Goal: Information Seeking & Learning: Learn about a topic

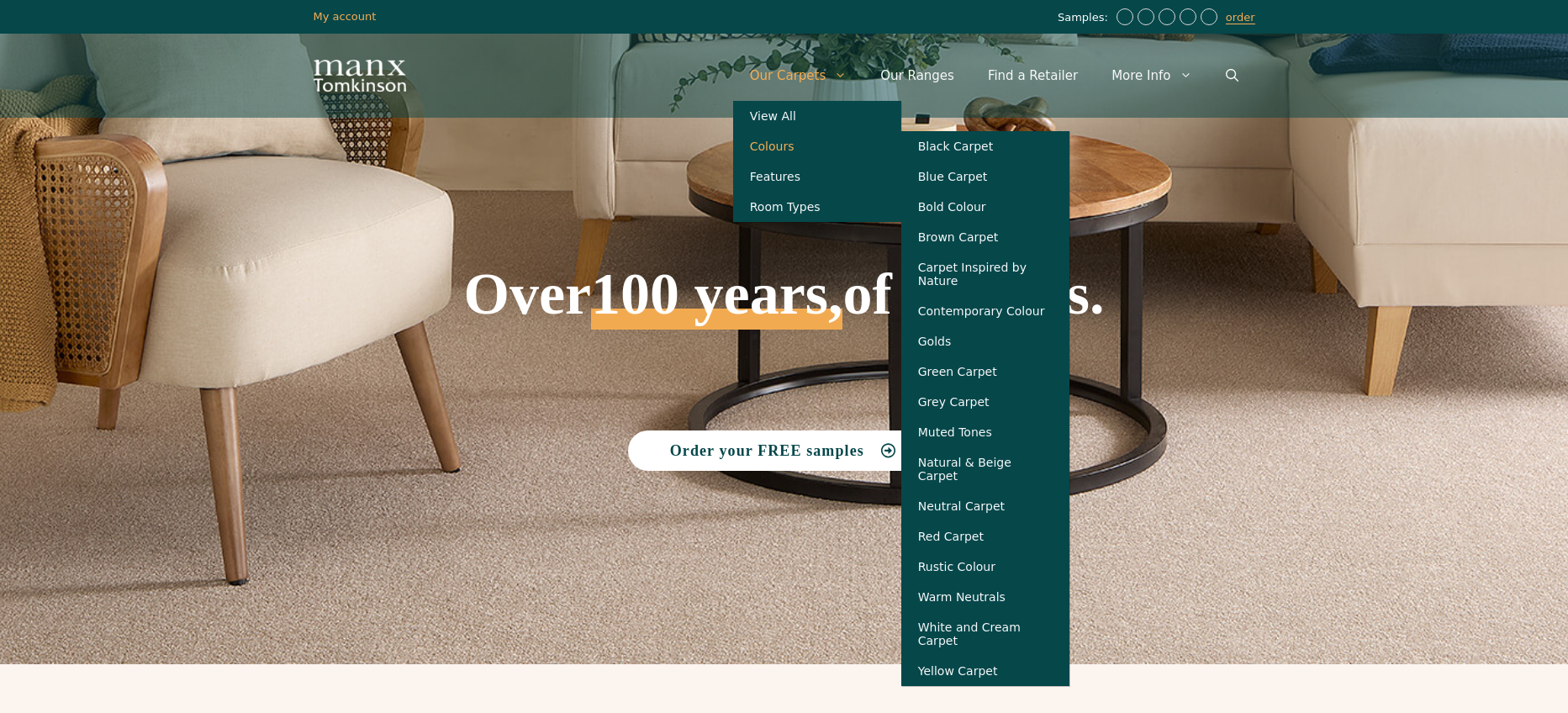
click at [812, 145] on link "Colours" at bounding box center [817, 146] width 168 height 30
click at [832, 150] on link "Colours" at bounding box center [817, 146] width 168 height 30
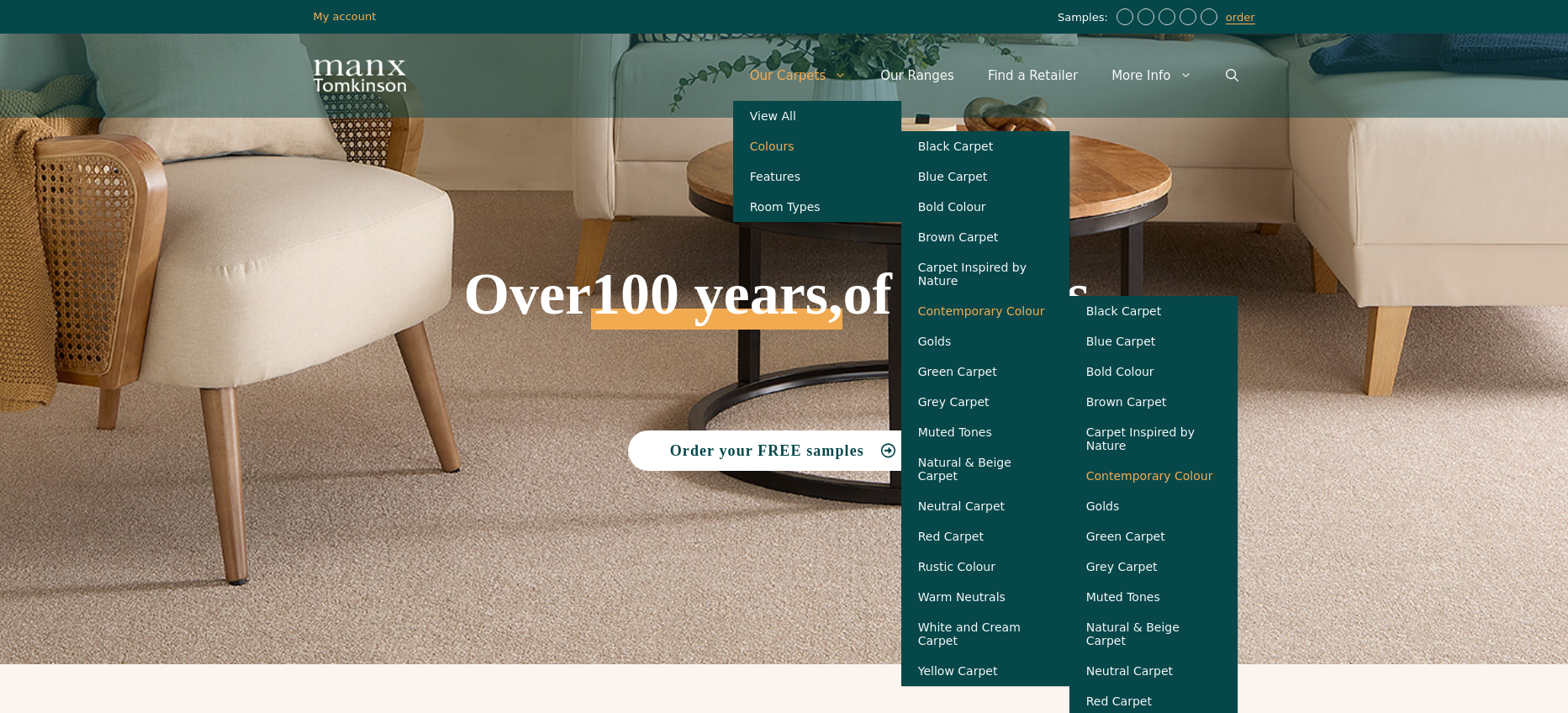
scroll to position [96, 0]
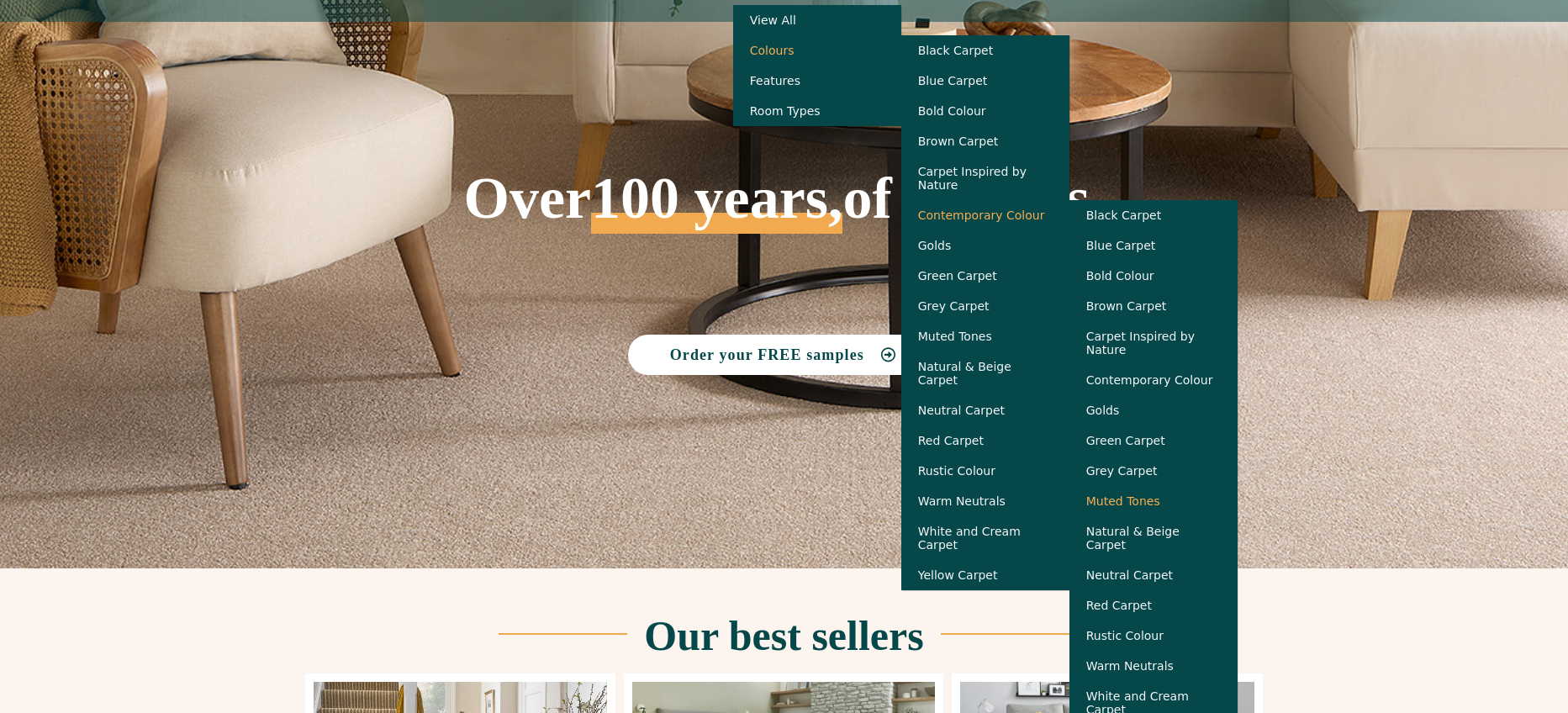
click at [1170, 516] on link "Muted Tones" at bounding box center [1153, 501] width 168 height 30
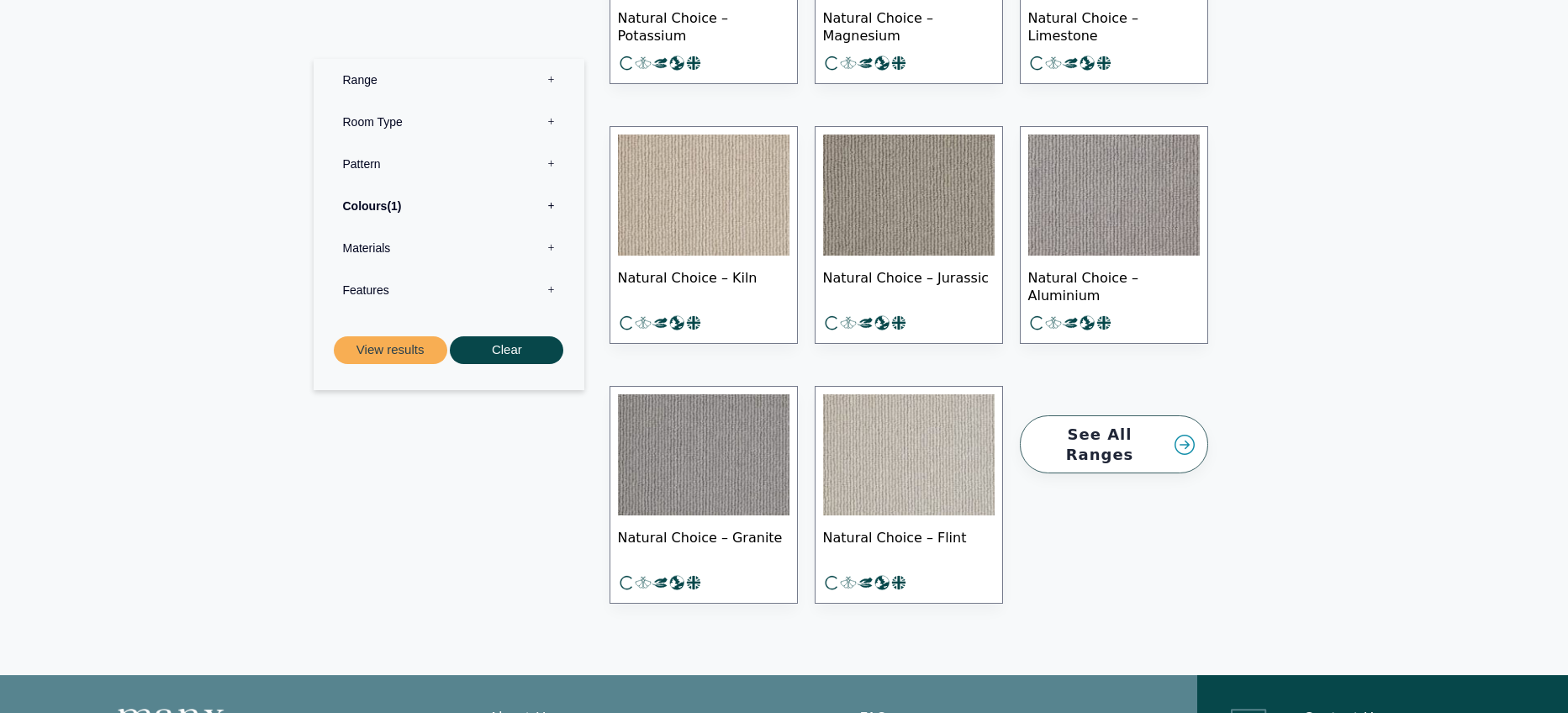
scroll to position [2492, 0]
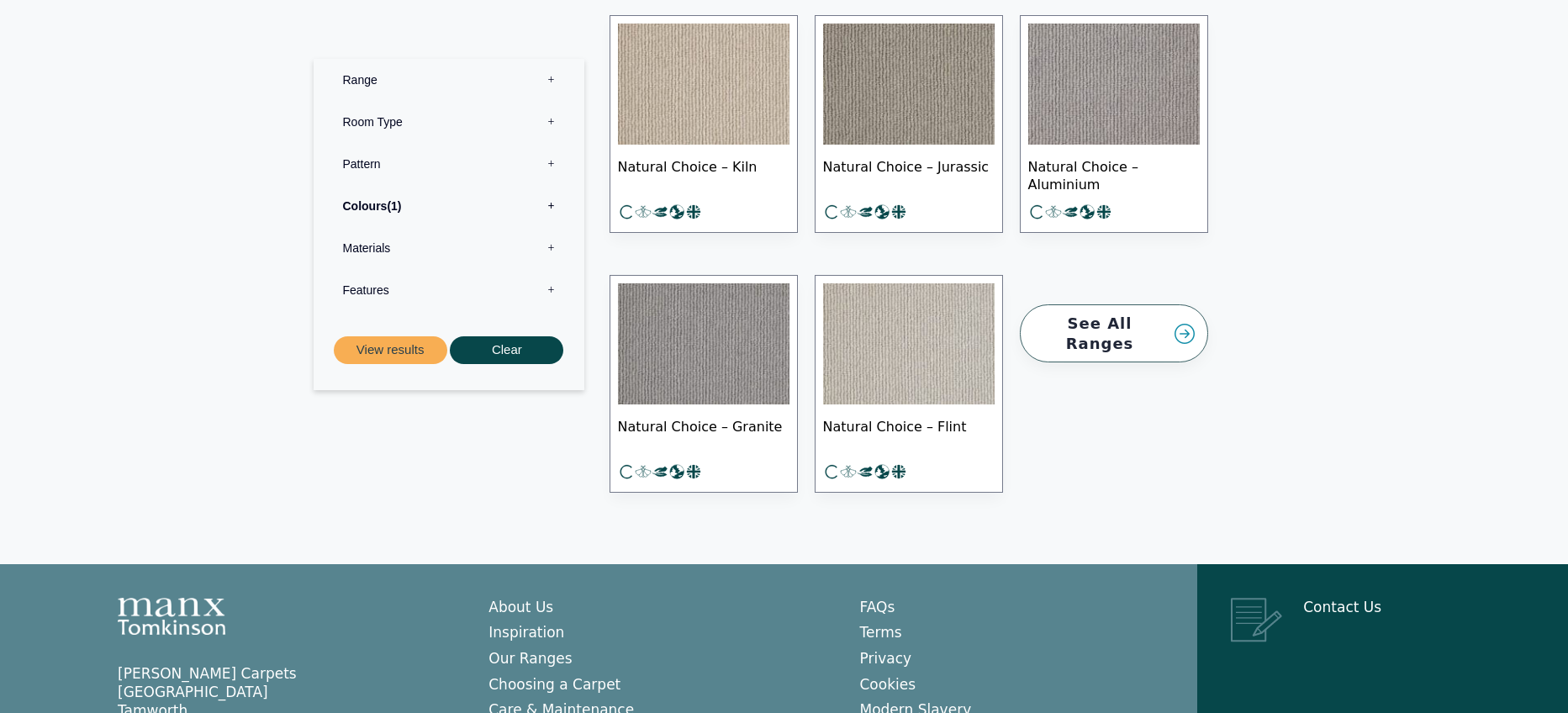
click at [1117, 304] on link "See All Ranges" at bounding box center [1113, 334] width 188 height 58
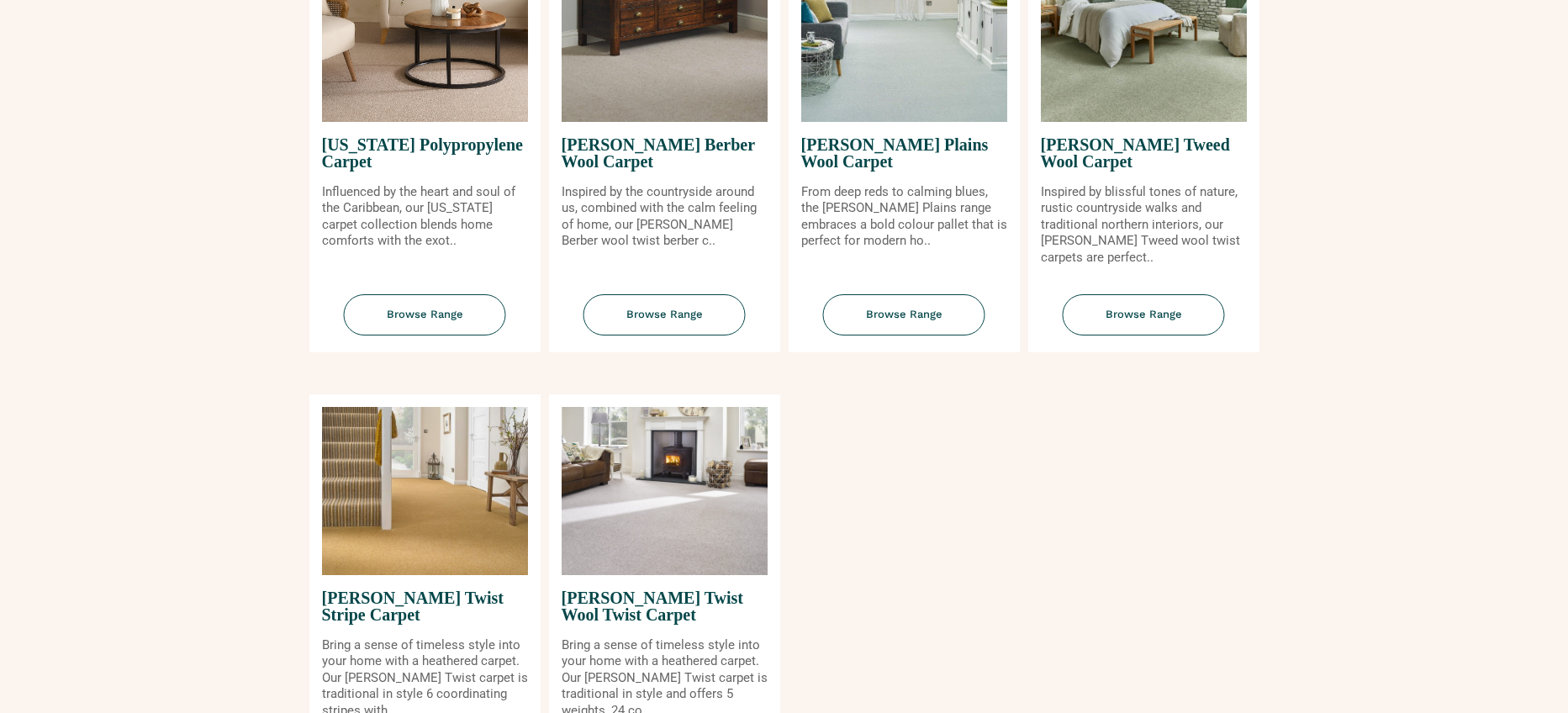
scroll to position [1821, 0]
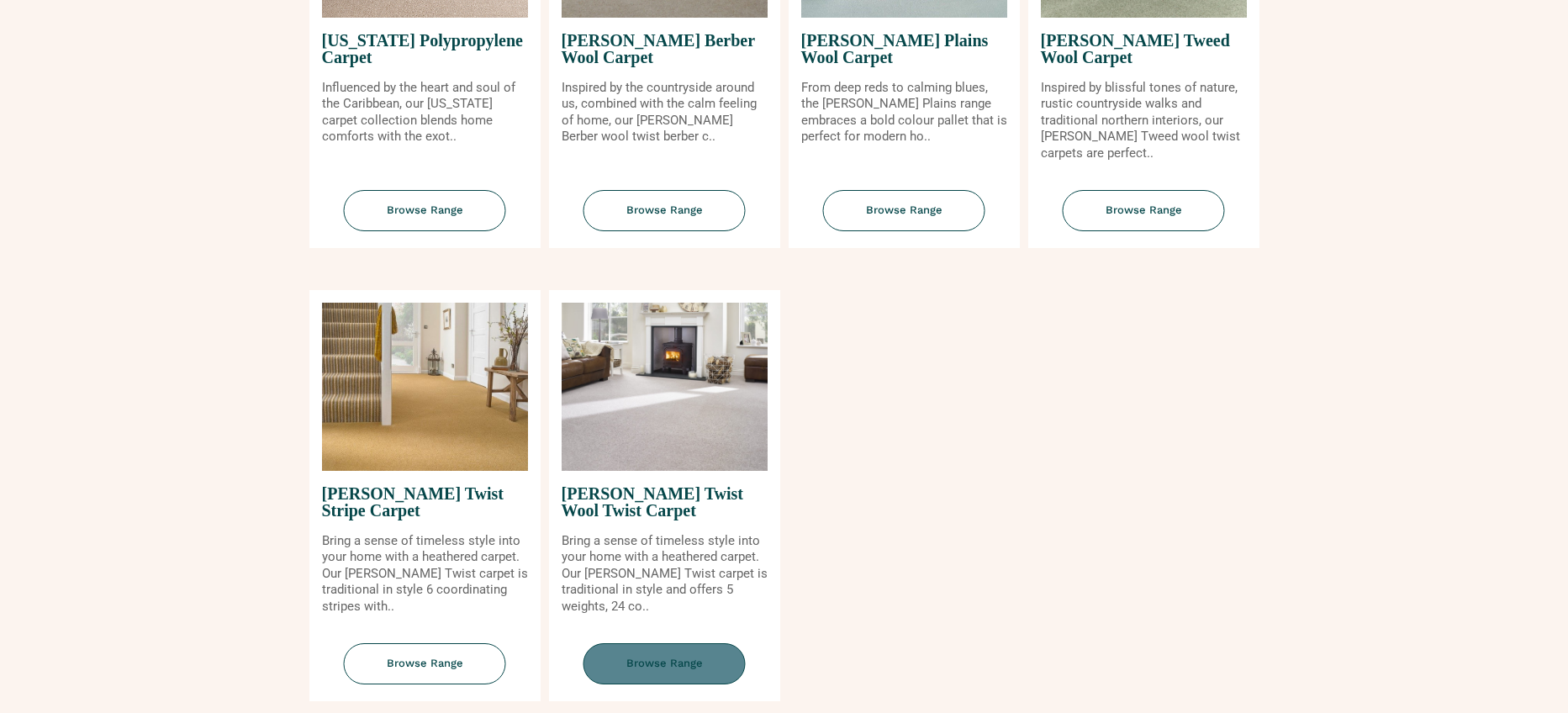
click at [654, 664] on span "Browse Range" at bounding box center [664, 663] width 162 height 42
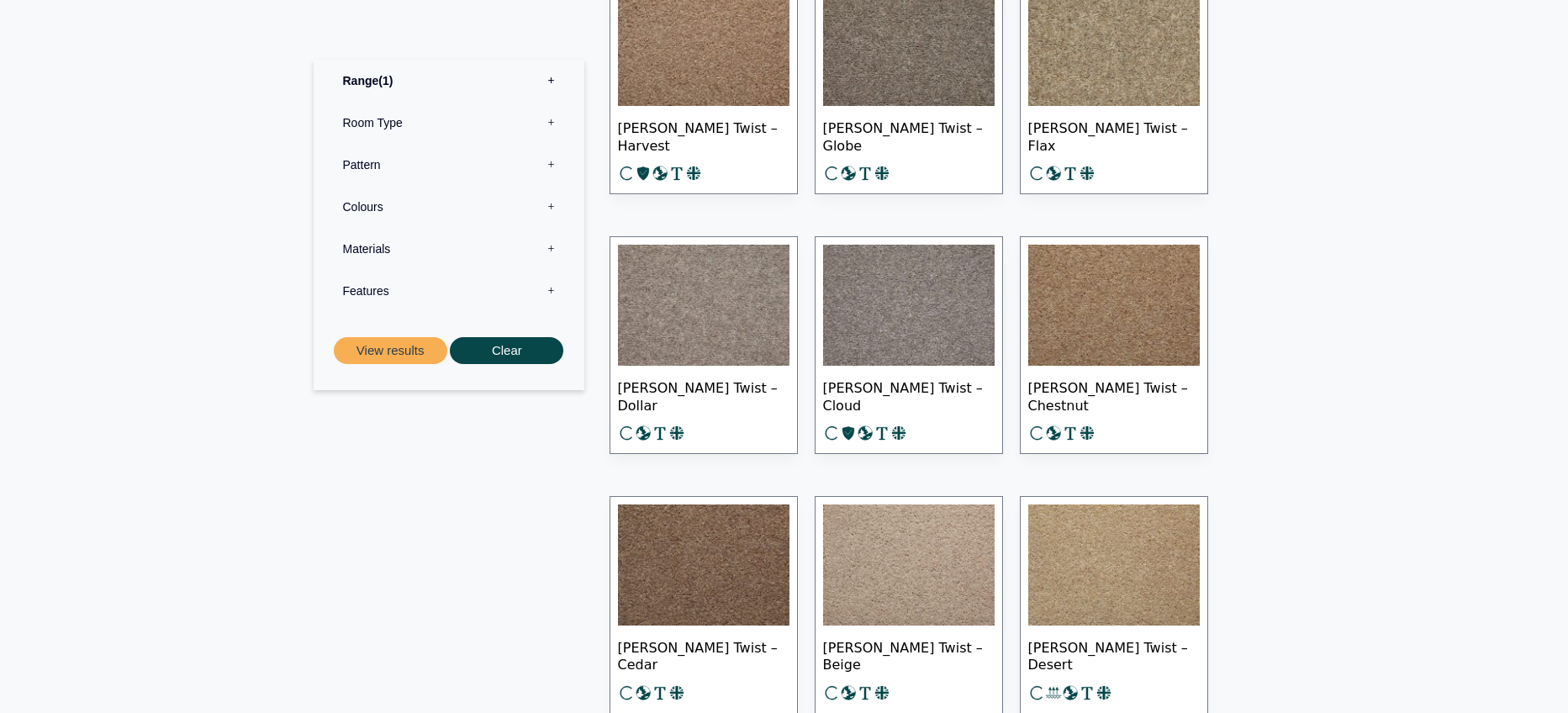
scroll to position [2204, 0]
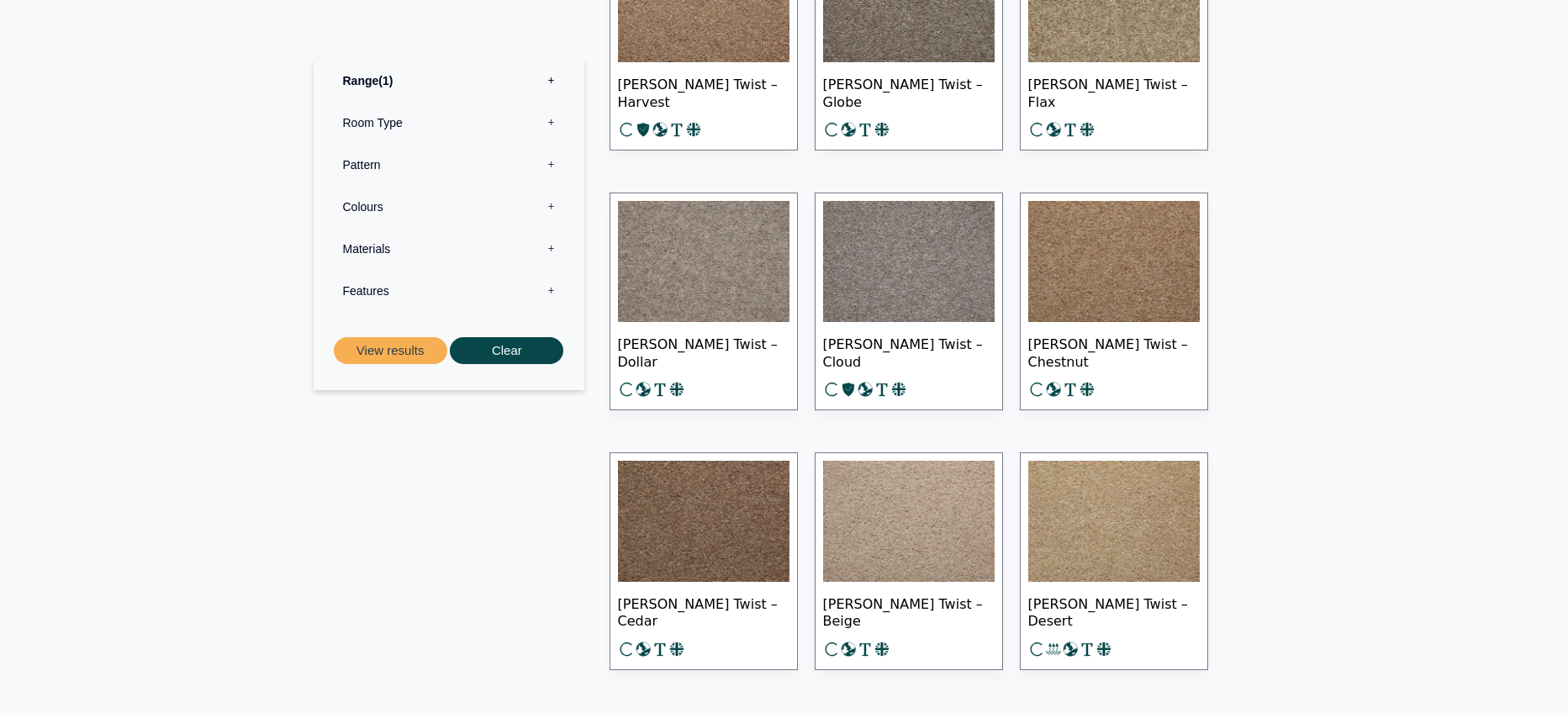
click at [398, 204] on label "Colours 0" at bounding box center [449, 206] width 246 height 42
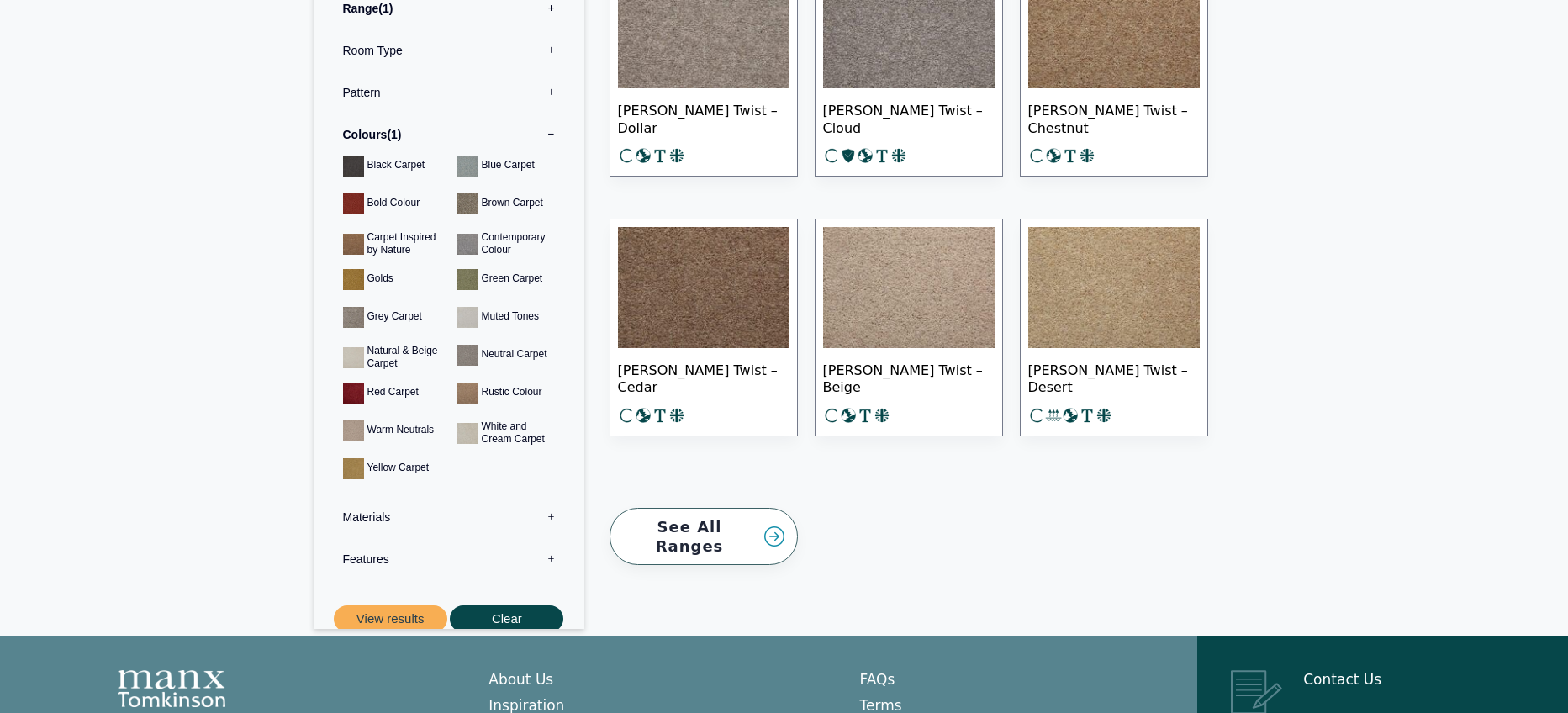
scroll to position [2492, 0]
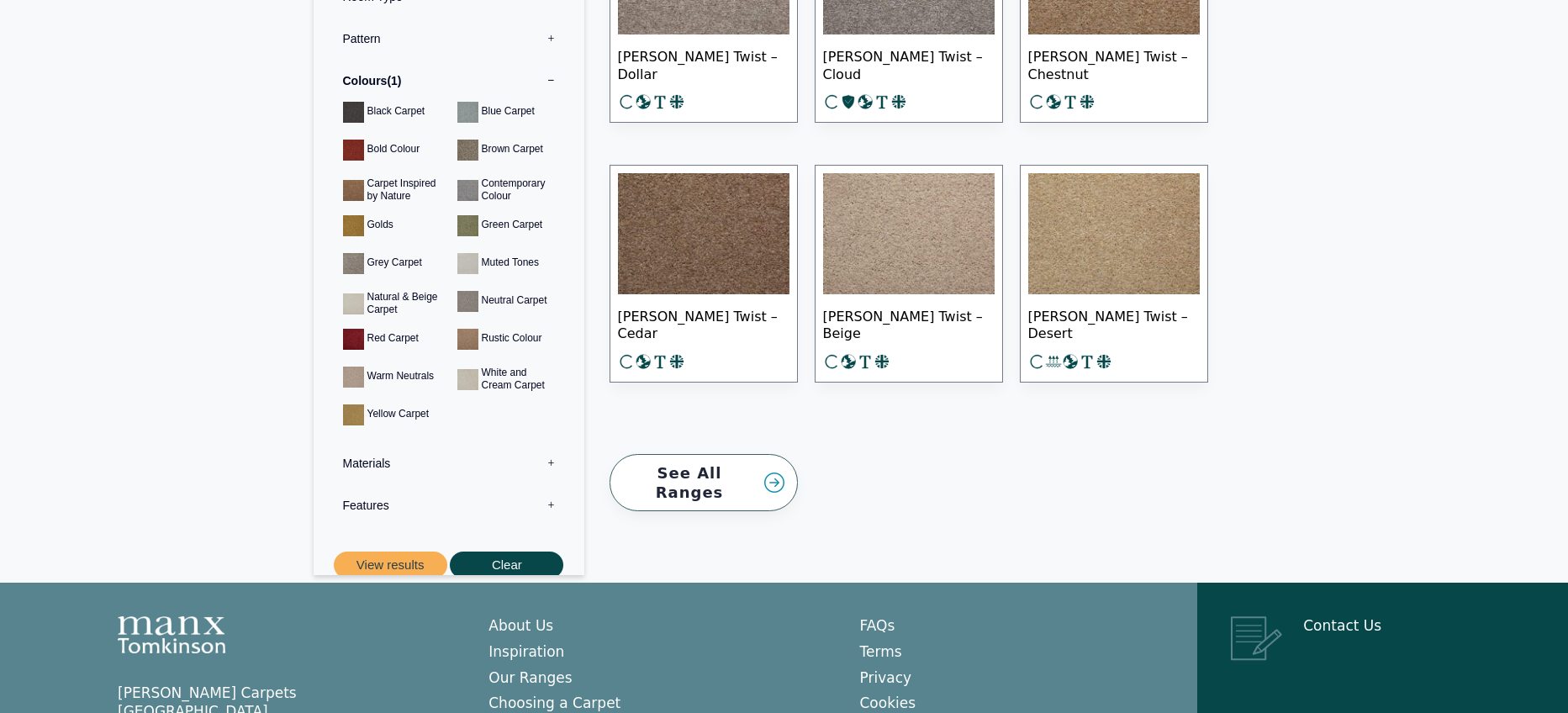
click at [548, 441] on label "Materials 0" at bounding box center [449, 463] width 246 height 42
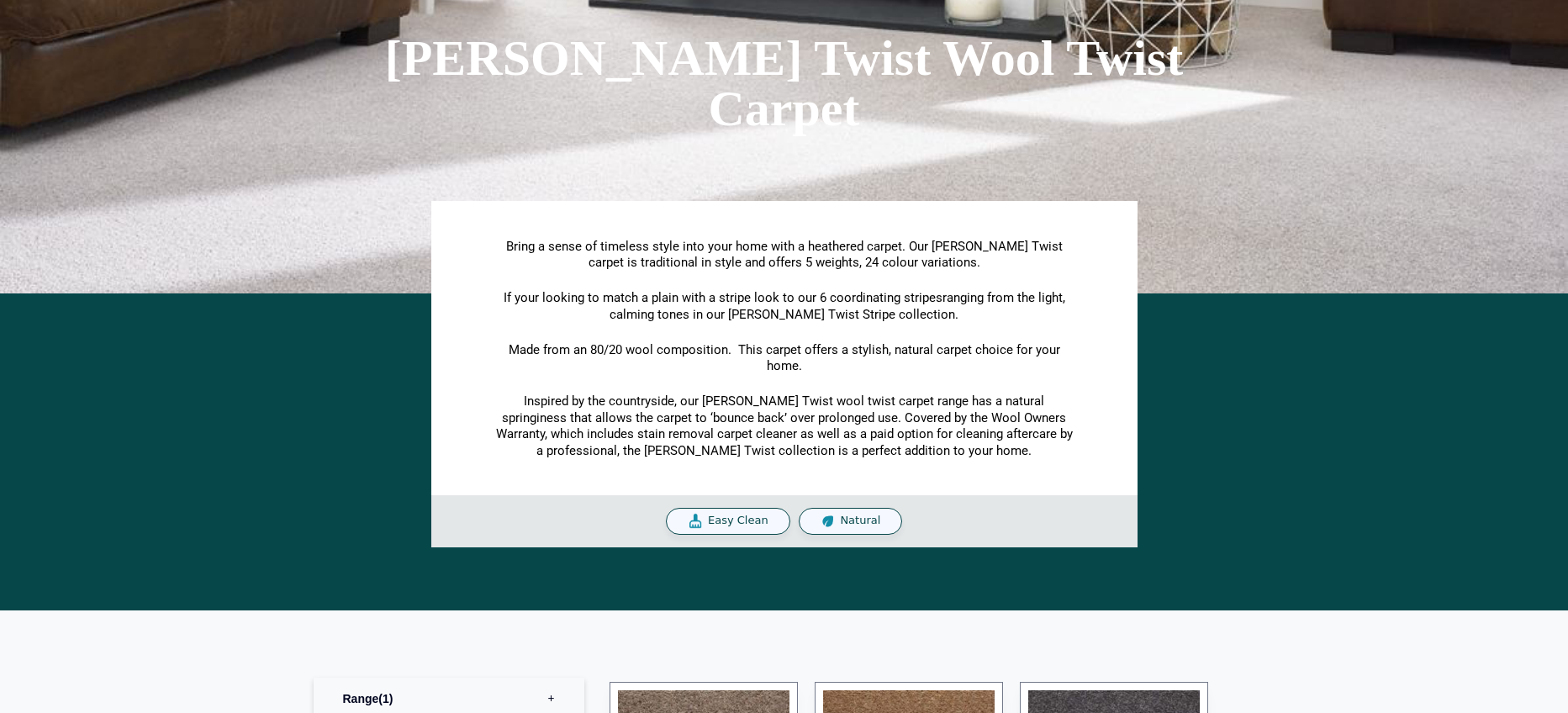
scroll to position [0, 0]
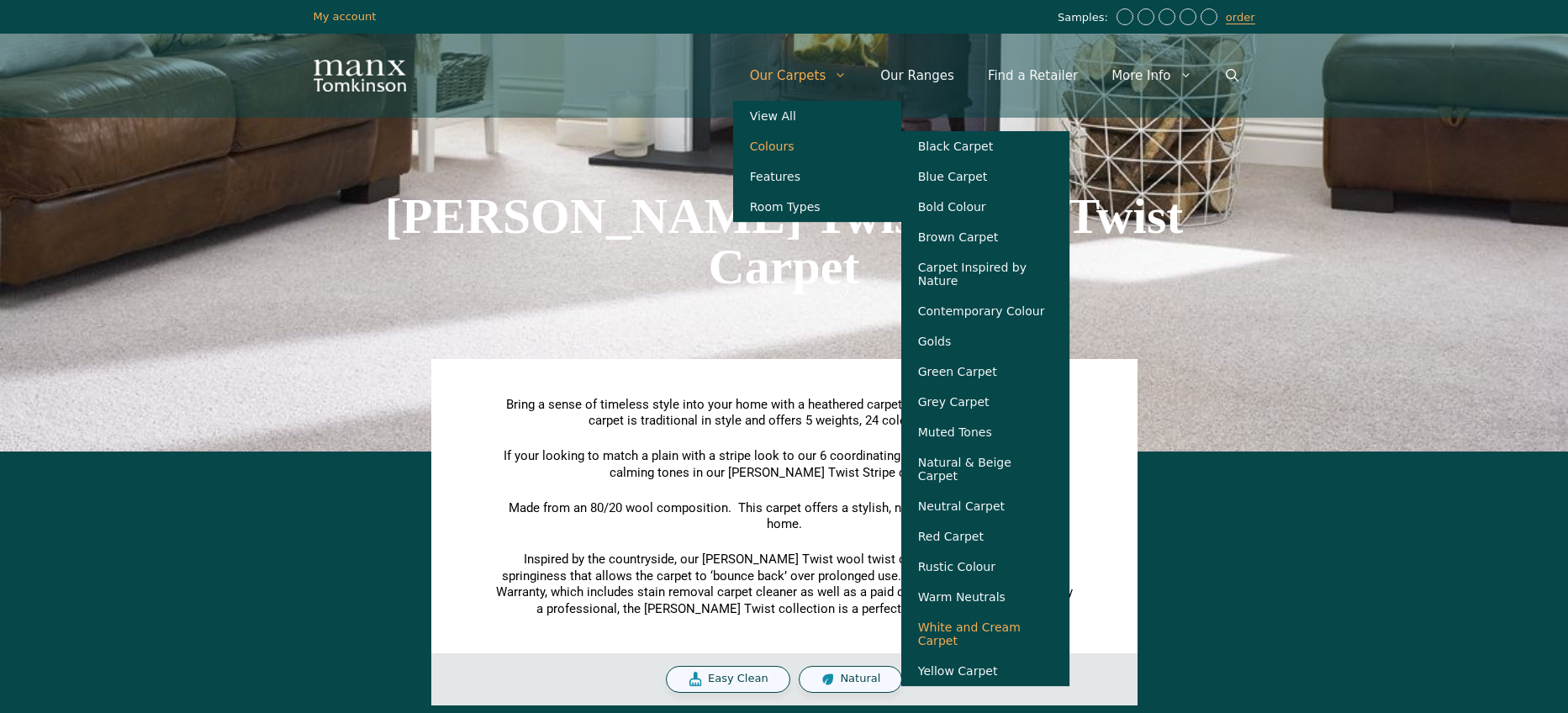
click at [989, 626] on link "White and Cream Carpet" at bounding box center [985, 633] width 168 height 43
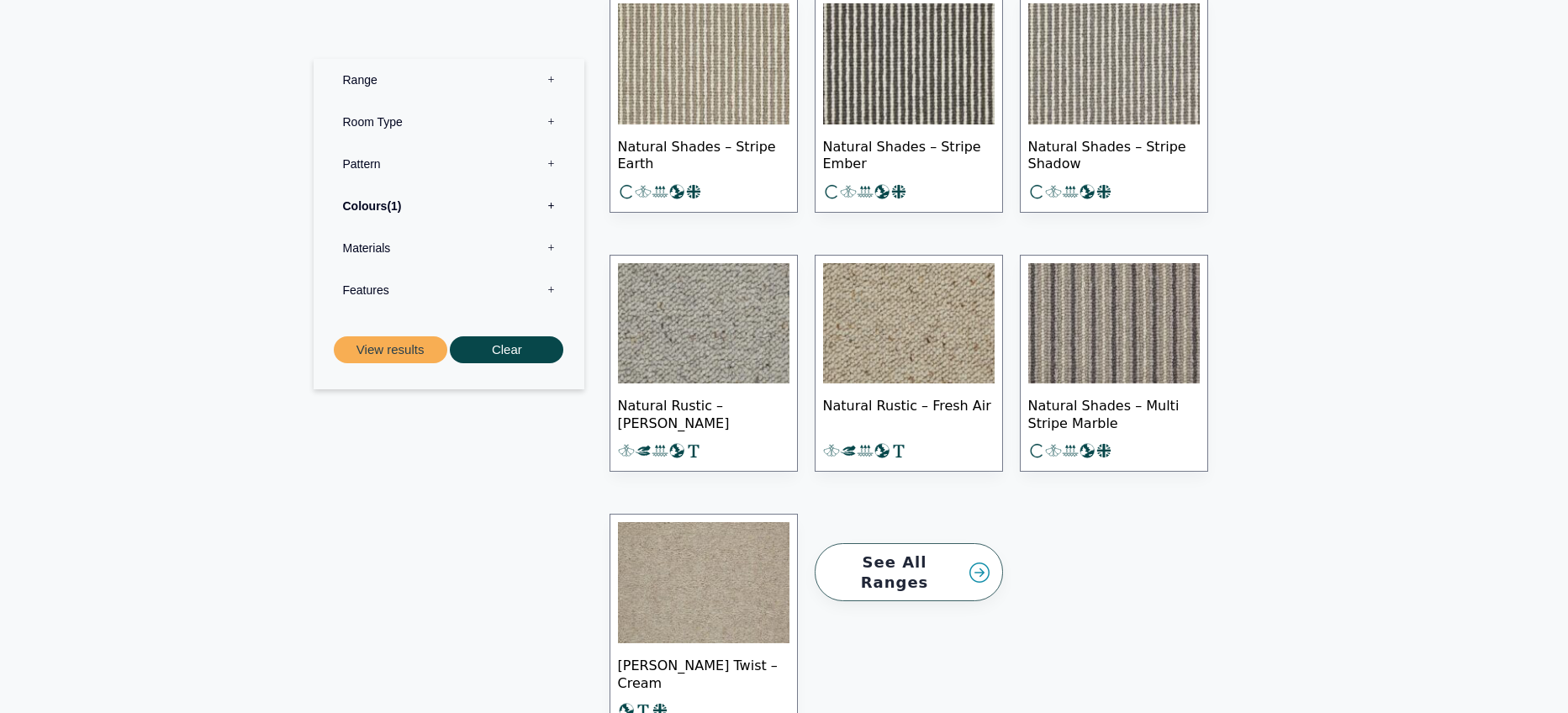
scroll to position [1814, 0]
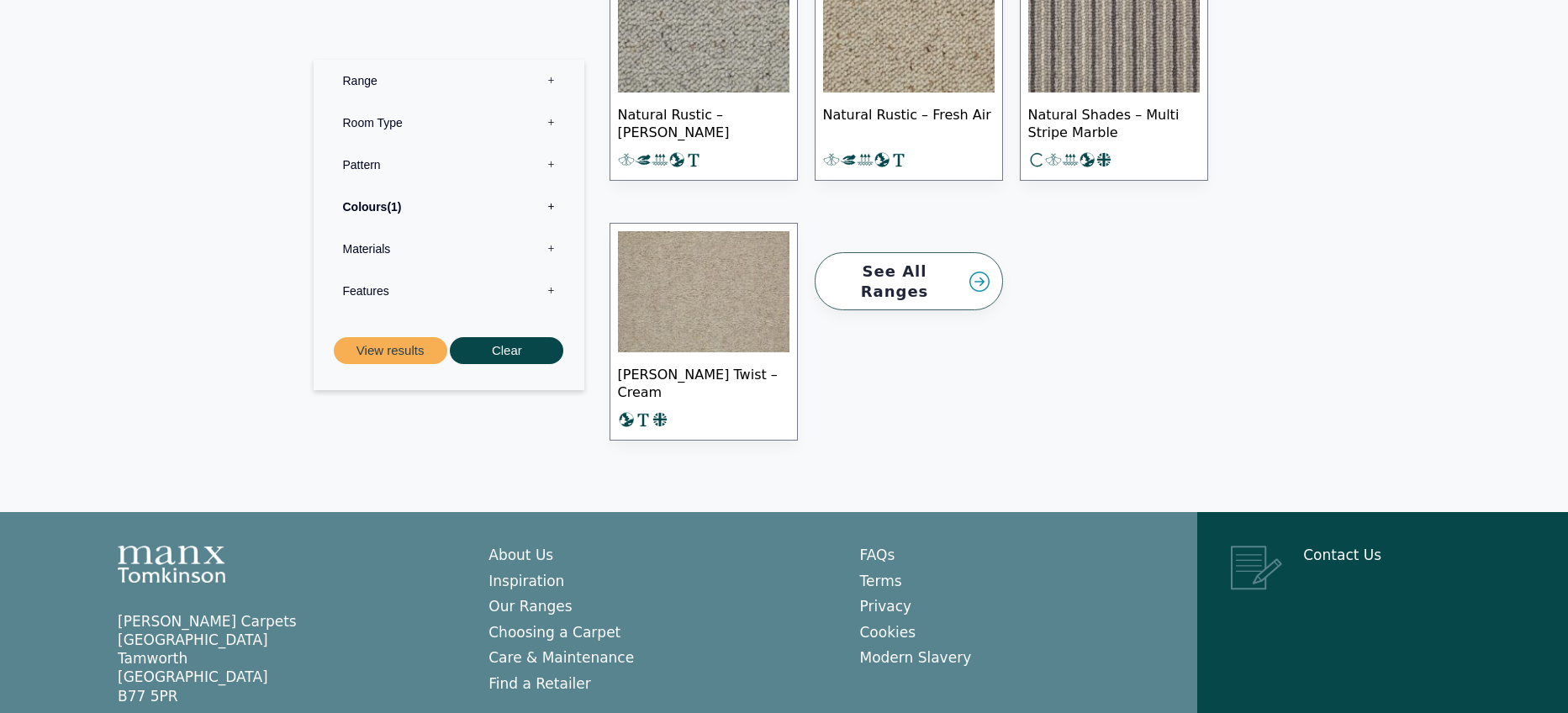
click at [909, 252] on link "See All Ranges" at bounding box center [908, 281] width 188 height 58
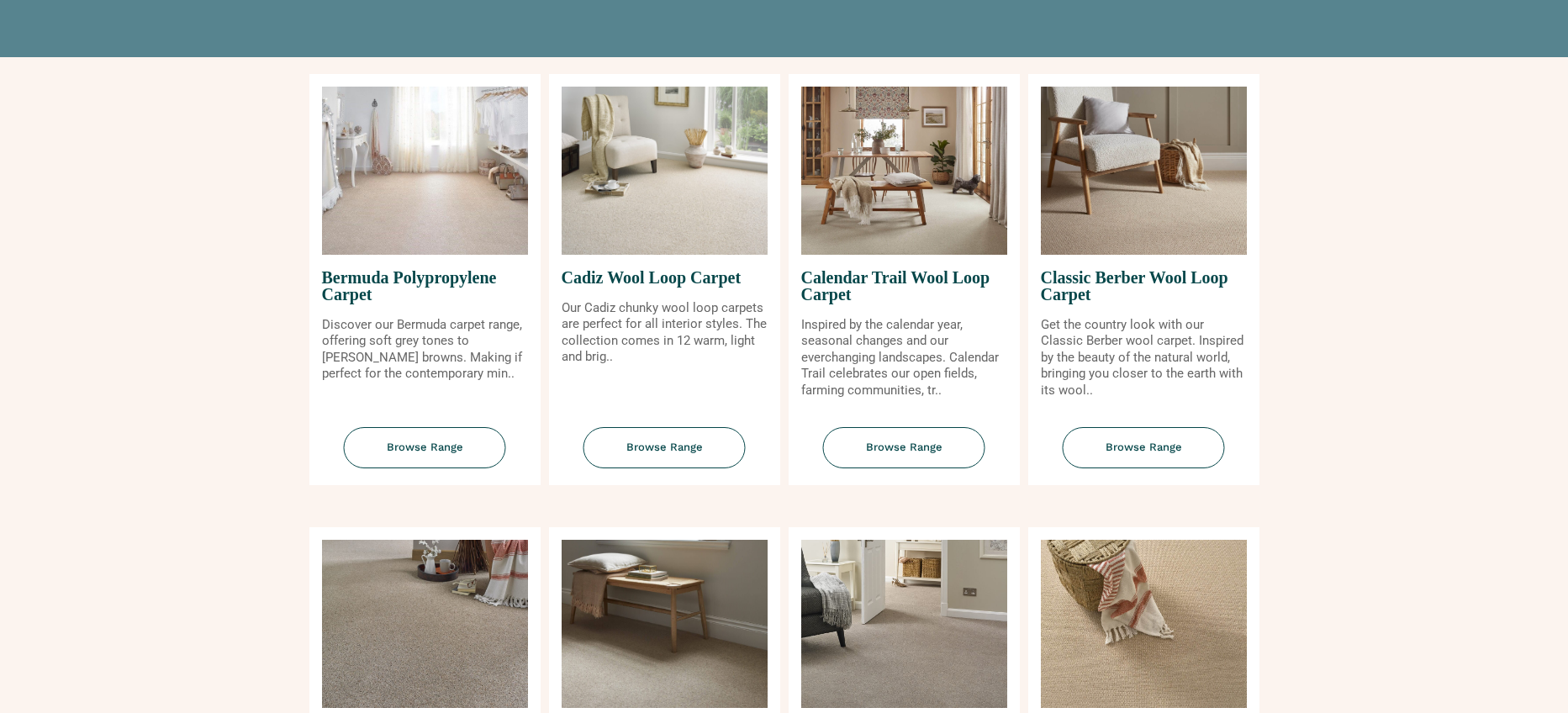
scroll to position [192, 0]
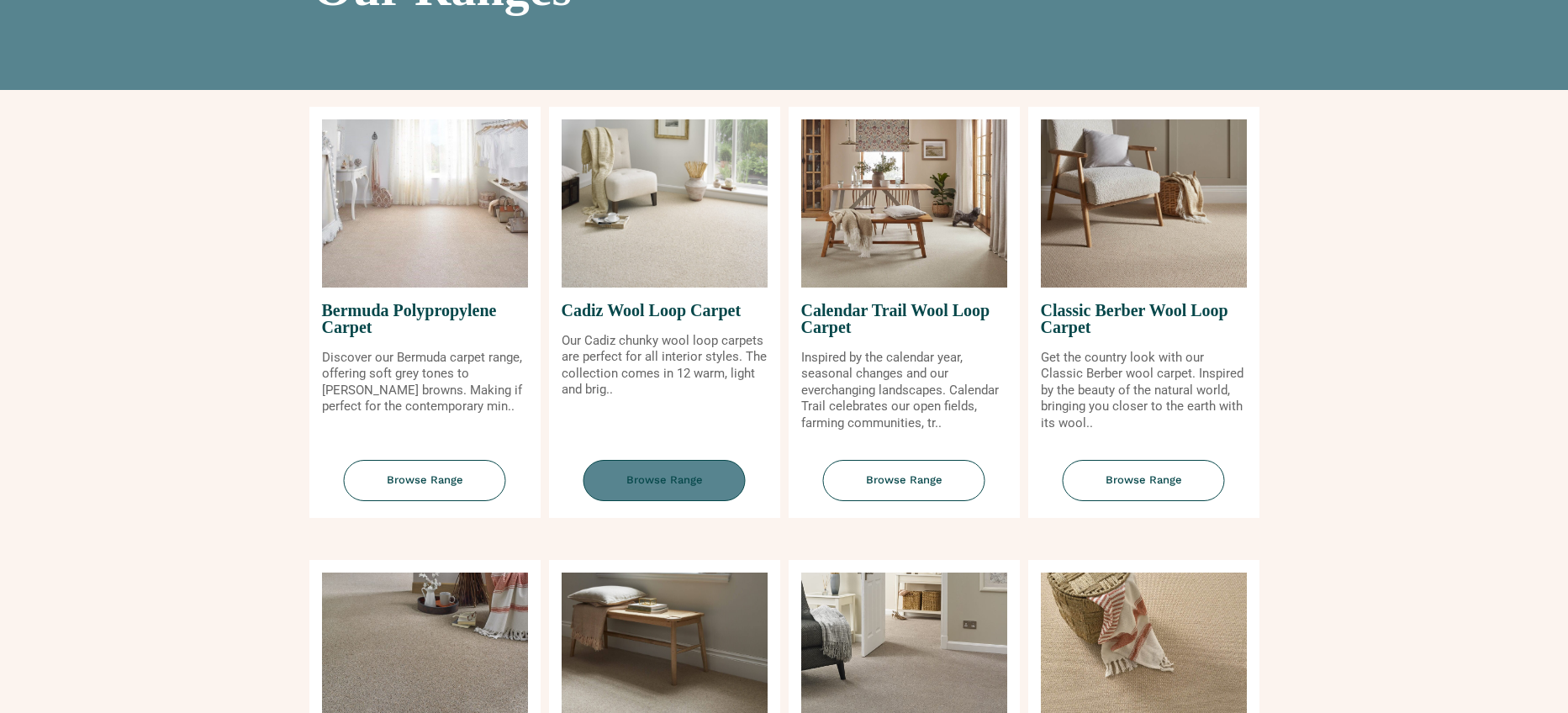
click at [672, 483] on span "Browse Range" at bounding box center [664, 480] width 162 height 42
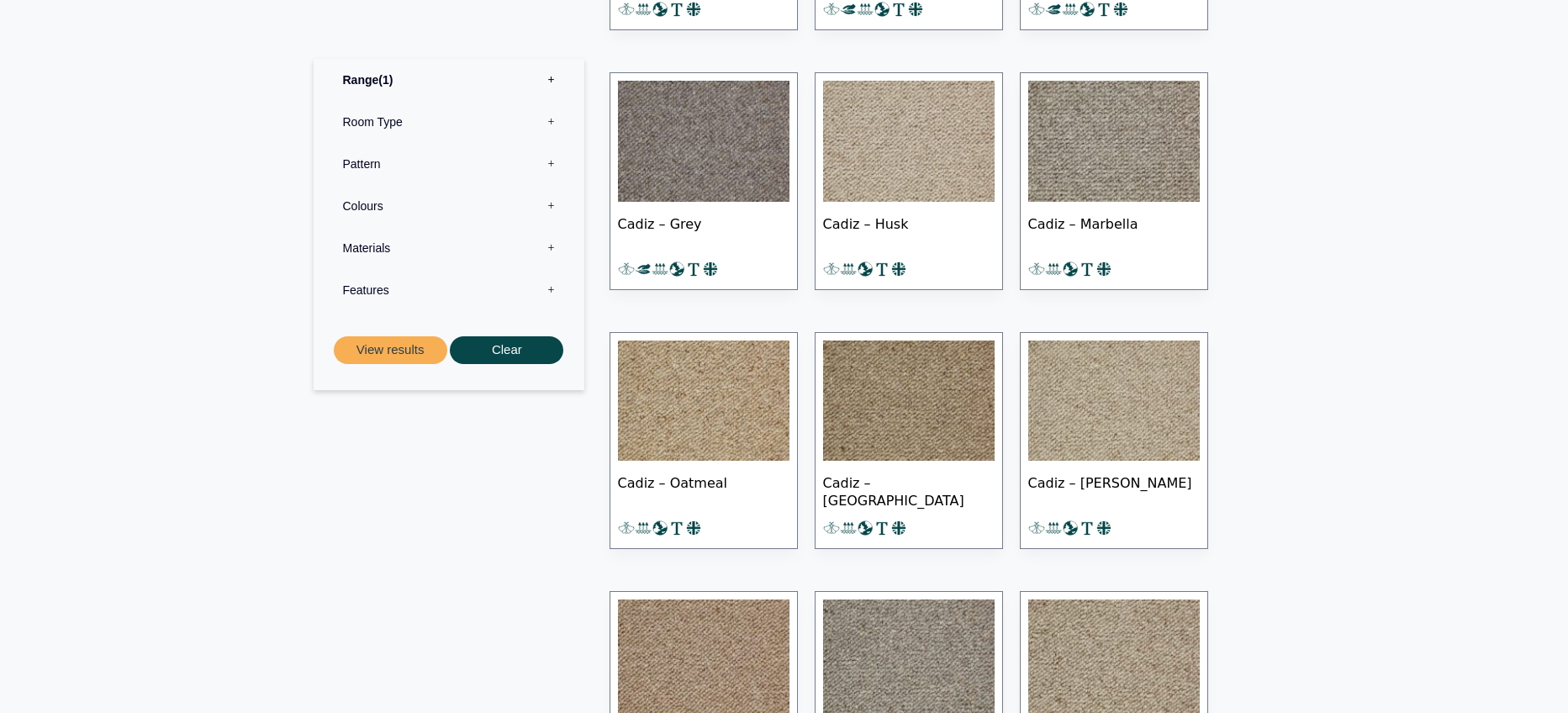
scroll to position [1054, 0]
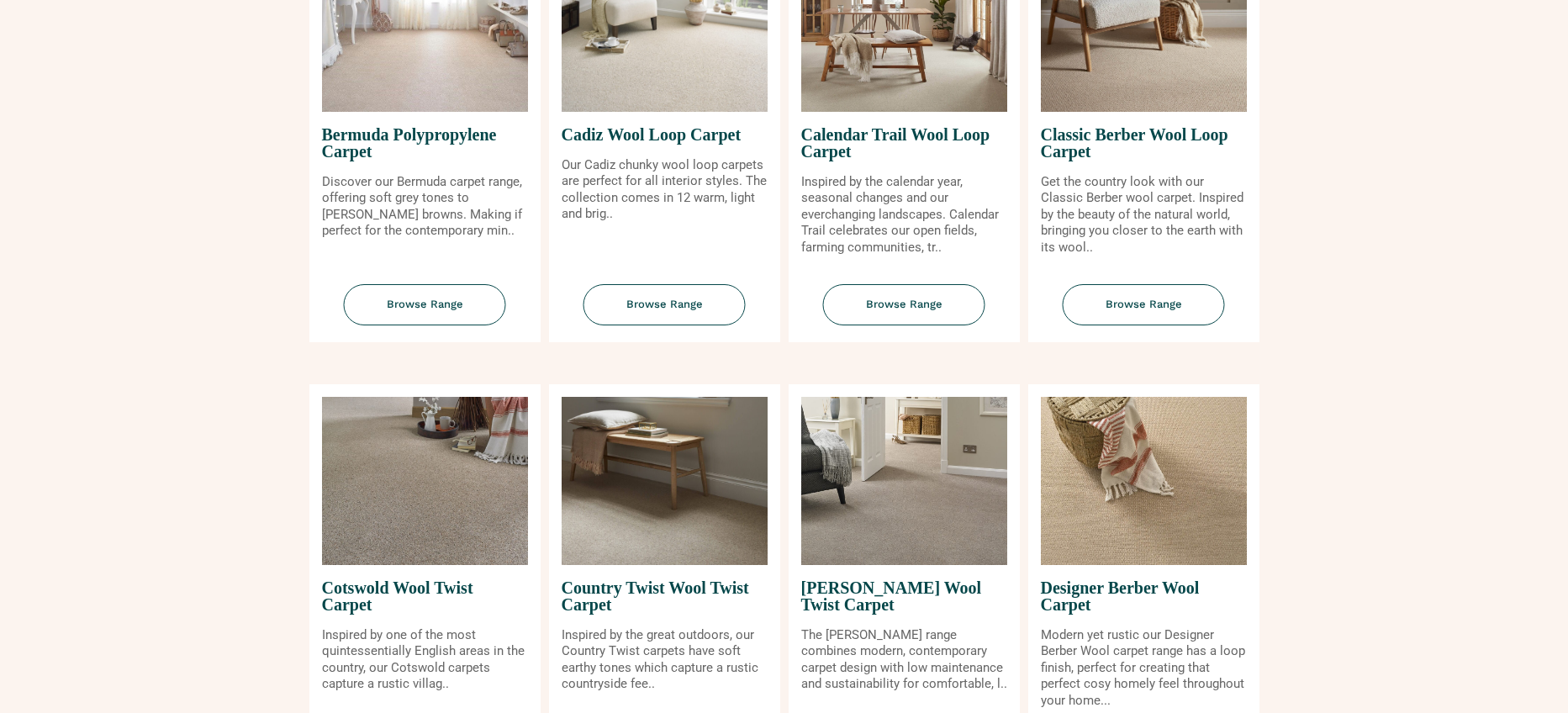
scroll to position [671, 0]
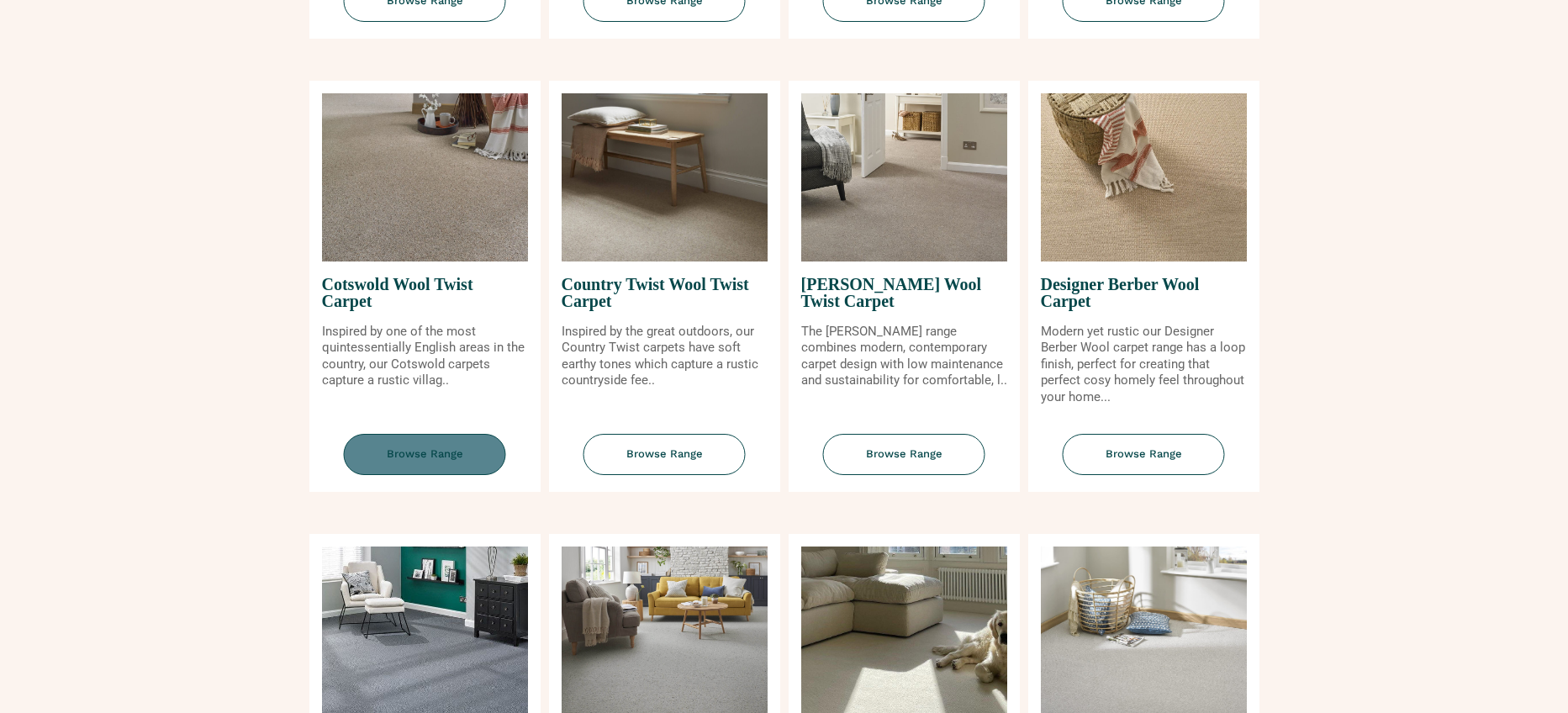
click at [433, 448] on span "Browse Range" at bounding box center [425, 454] width 162 height 42
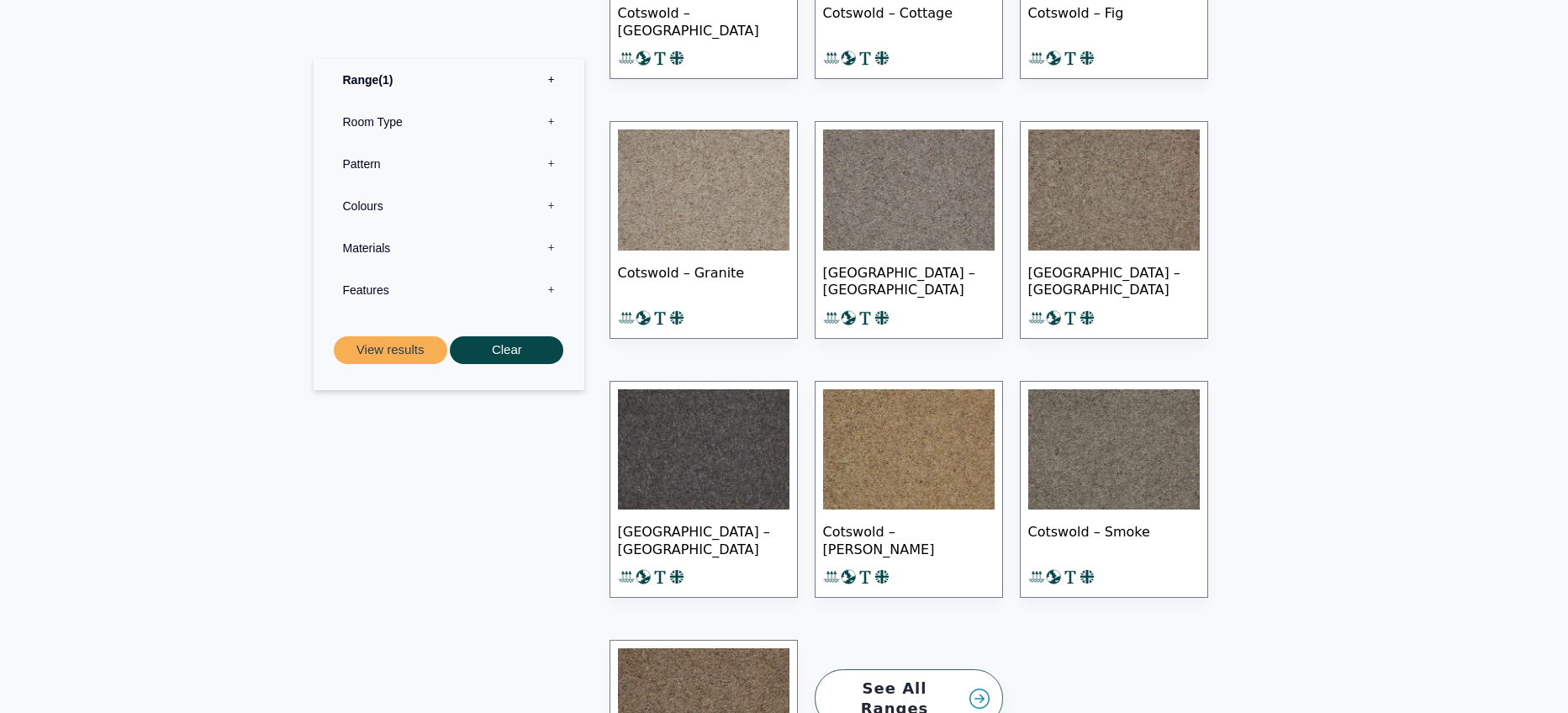
scroll to position [1150, 0]
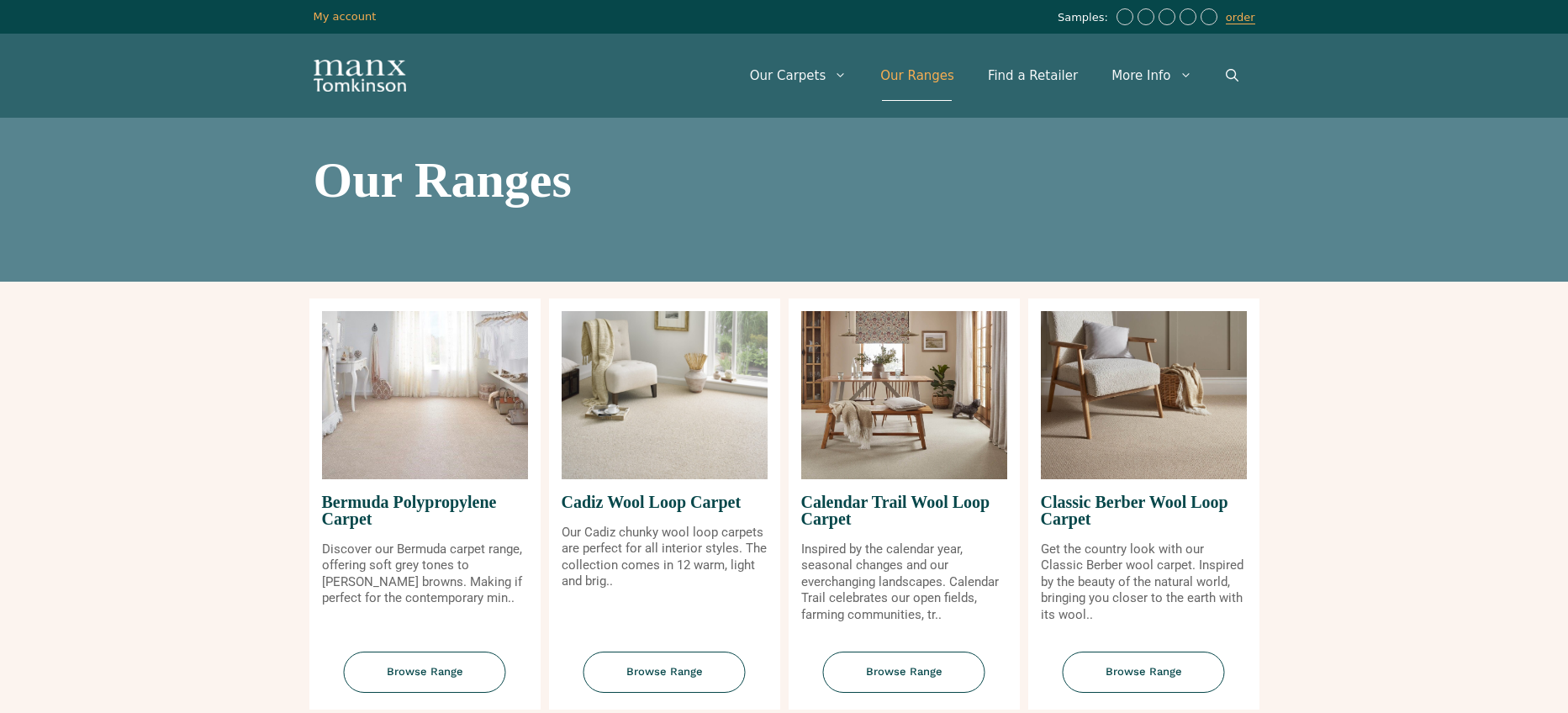
scroll to position [671, 0]
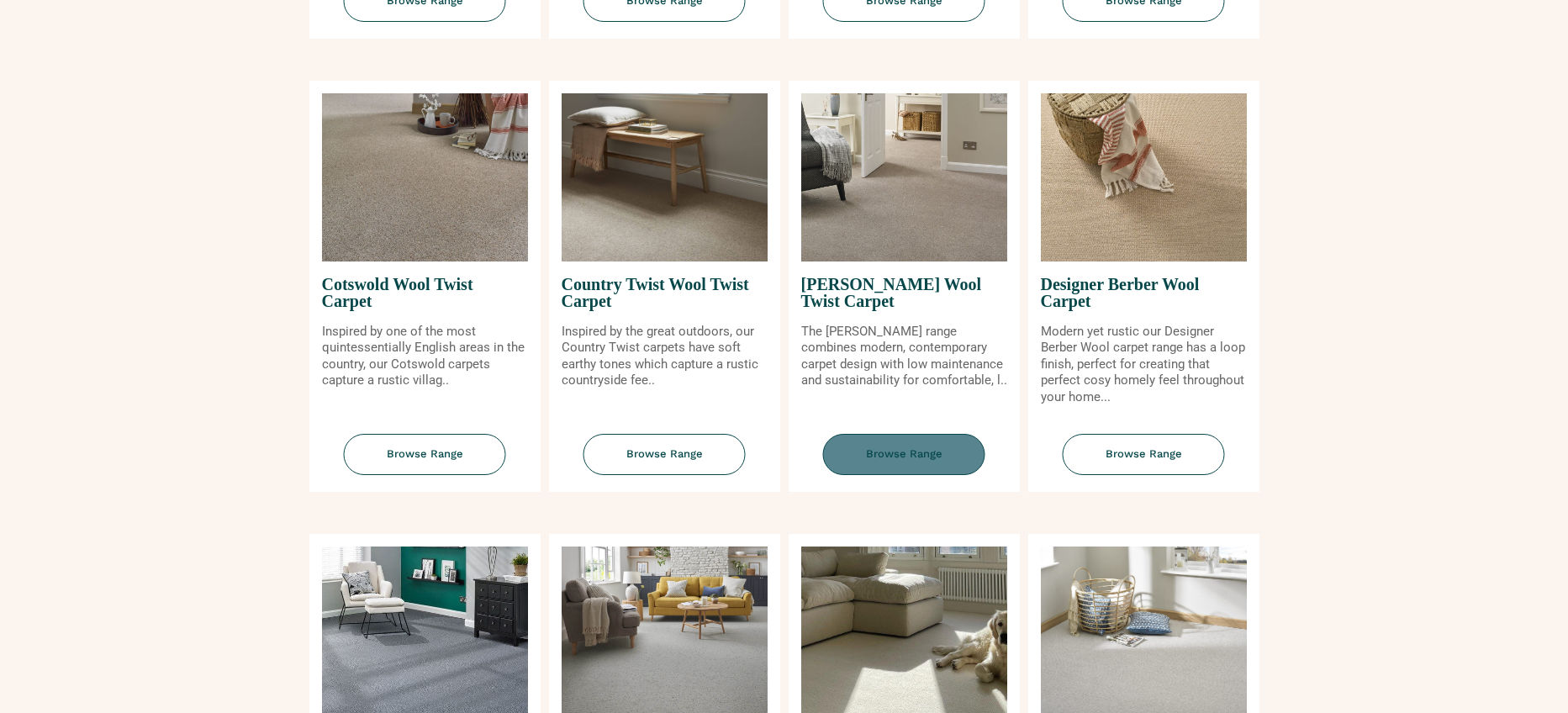
click at [948, 450] on span "Browse Range" at bounding box center [904, 454] width 162 height 42
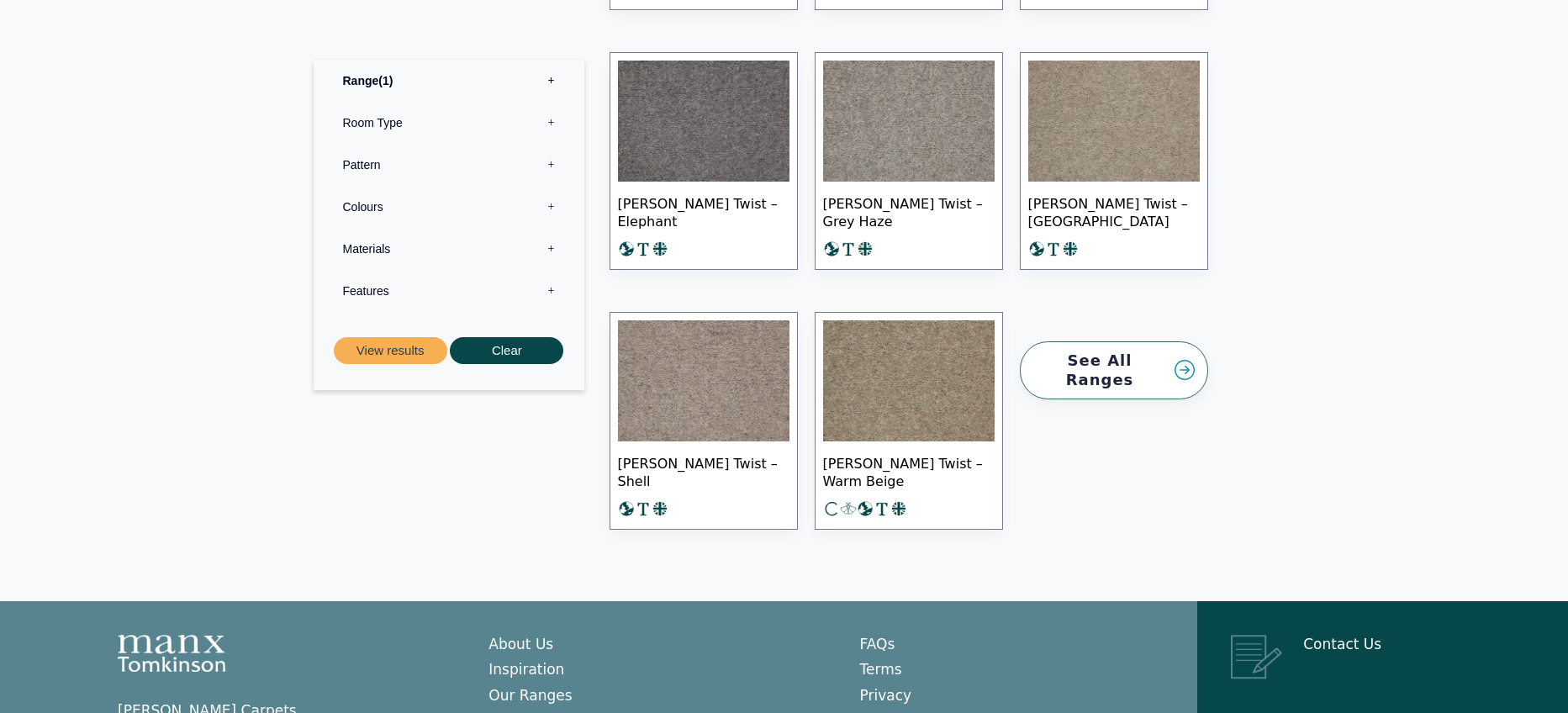
scroll to position [575, 0]
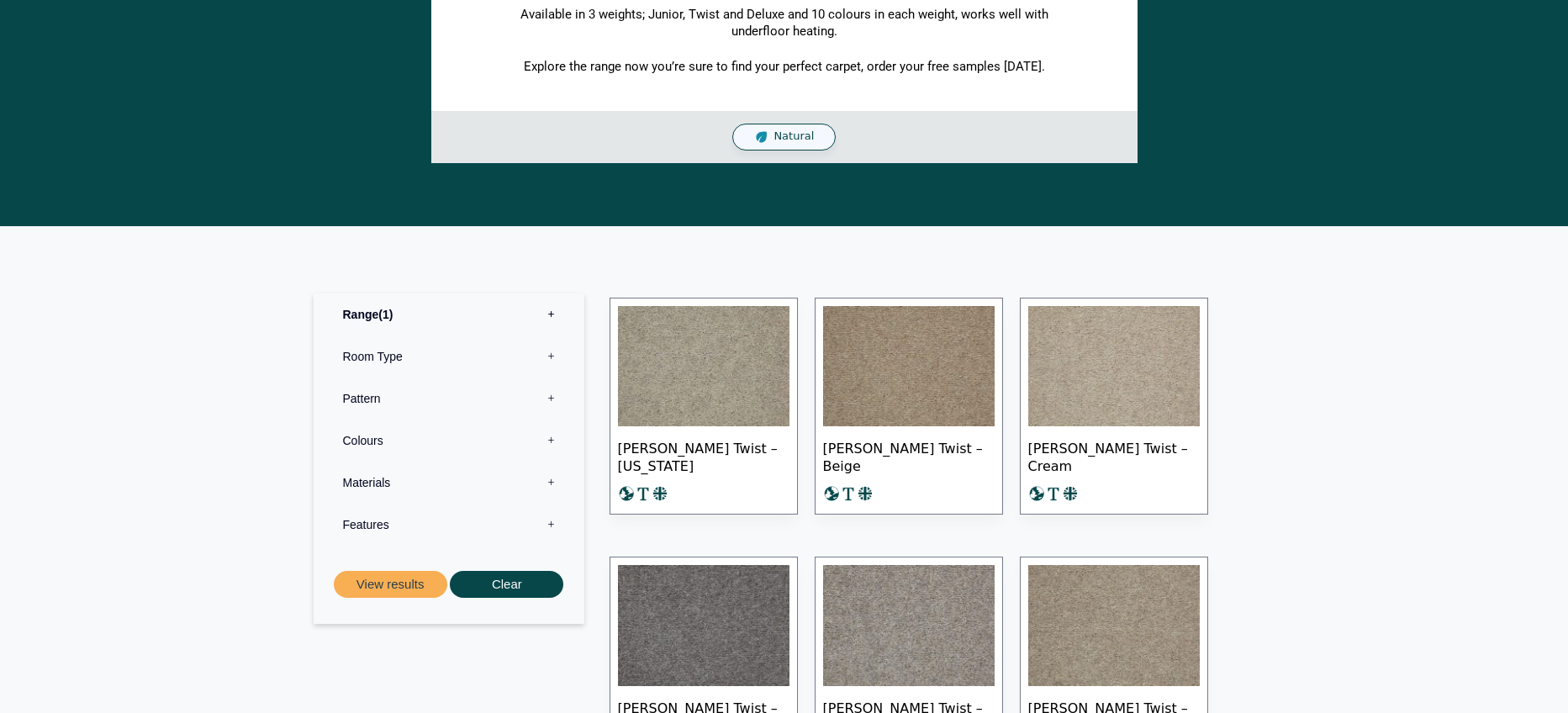
click at [387, 425] on label "Colours 0" at bounding box center [449, 441] width 246 height 42
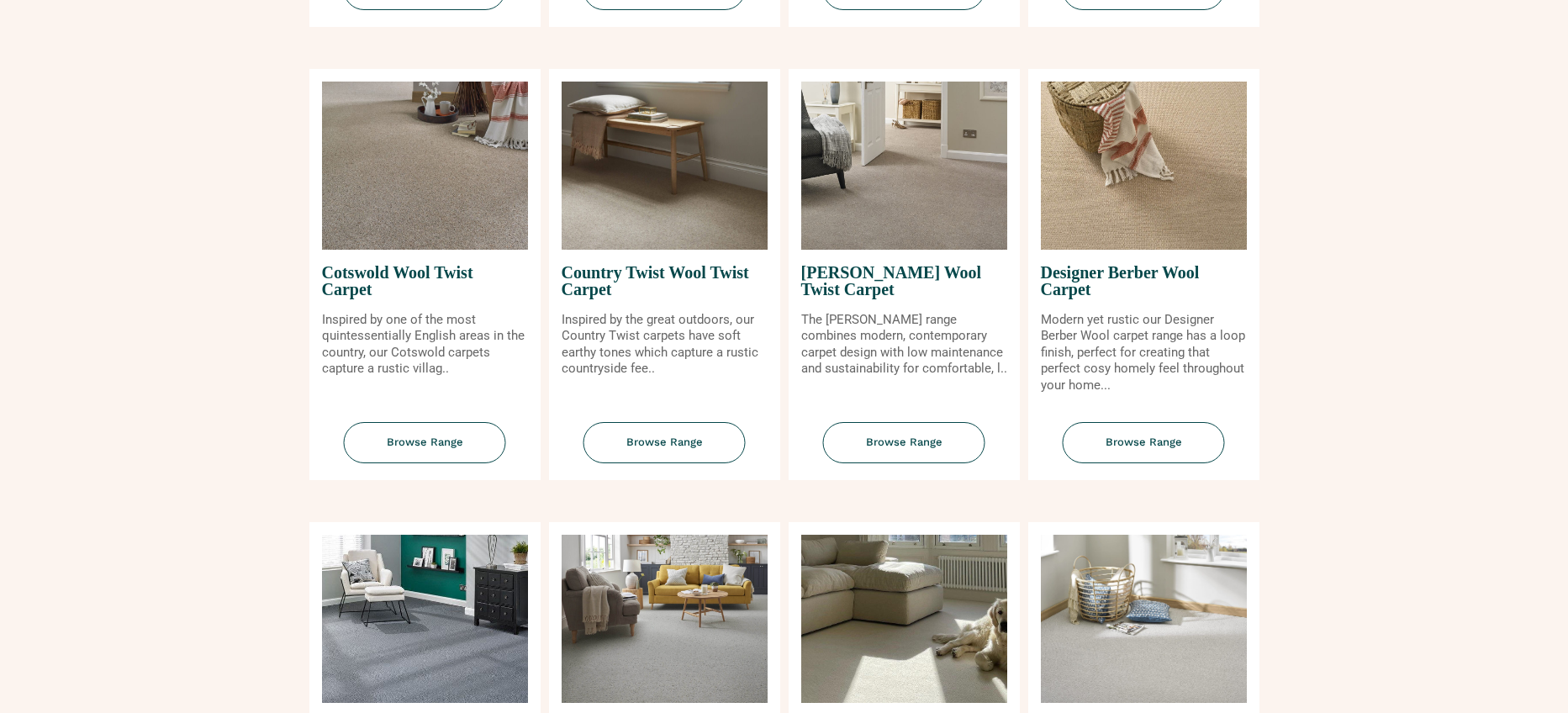
scroll to position [671, 0]
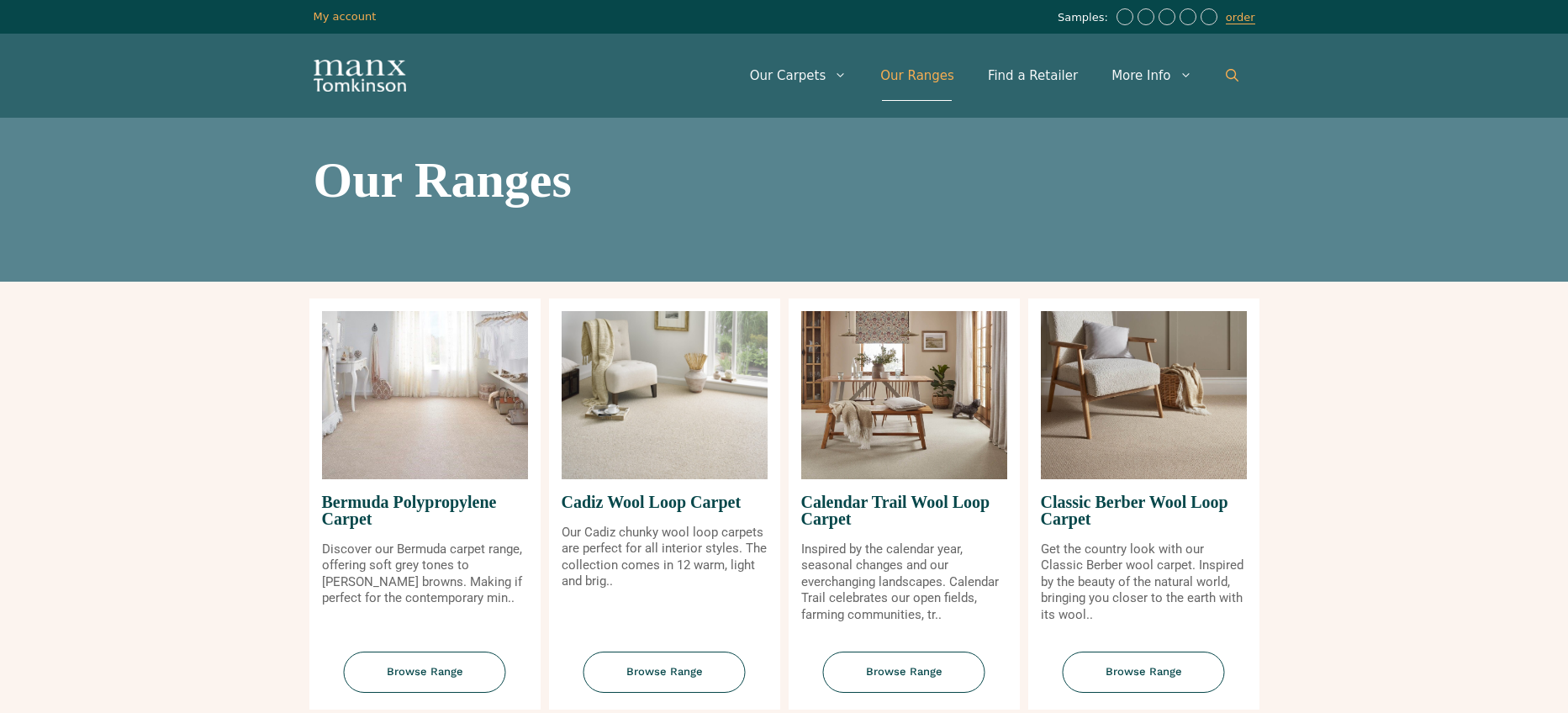
click at [1230, 75] on icon "Open Search Bar" at bounding box center [1232, 75] width 12 height 12
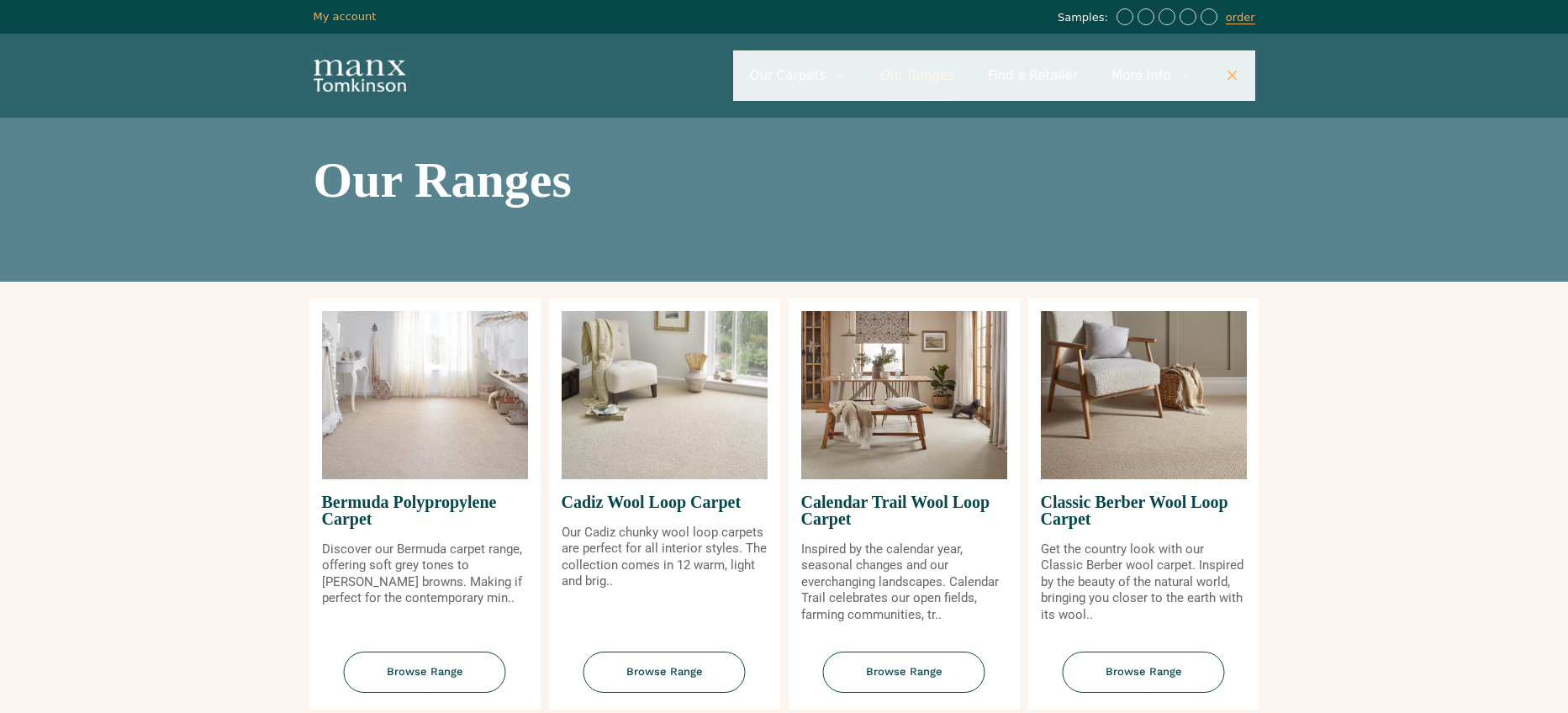
click at [800, 75] on input "Primary" at bounding box center [994, 75] width 522 height 50
type input "**********"
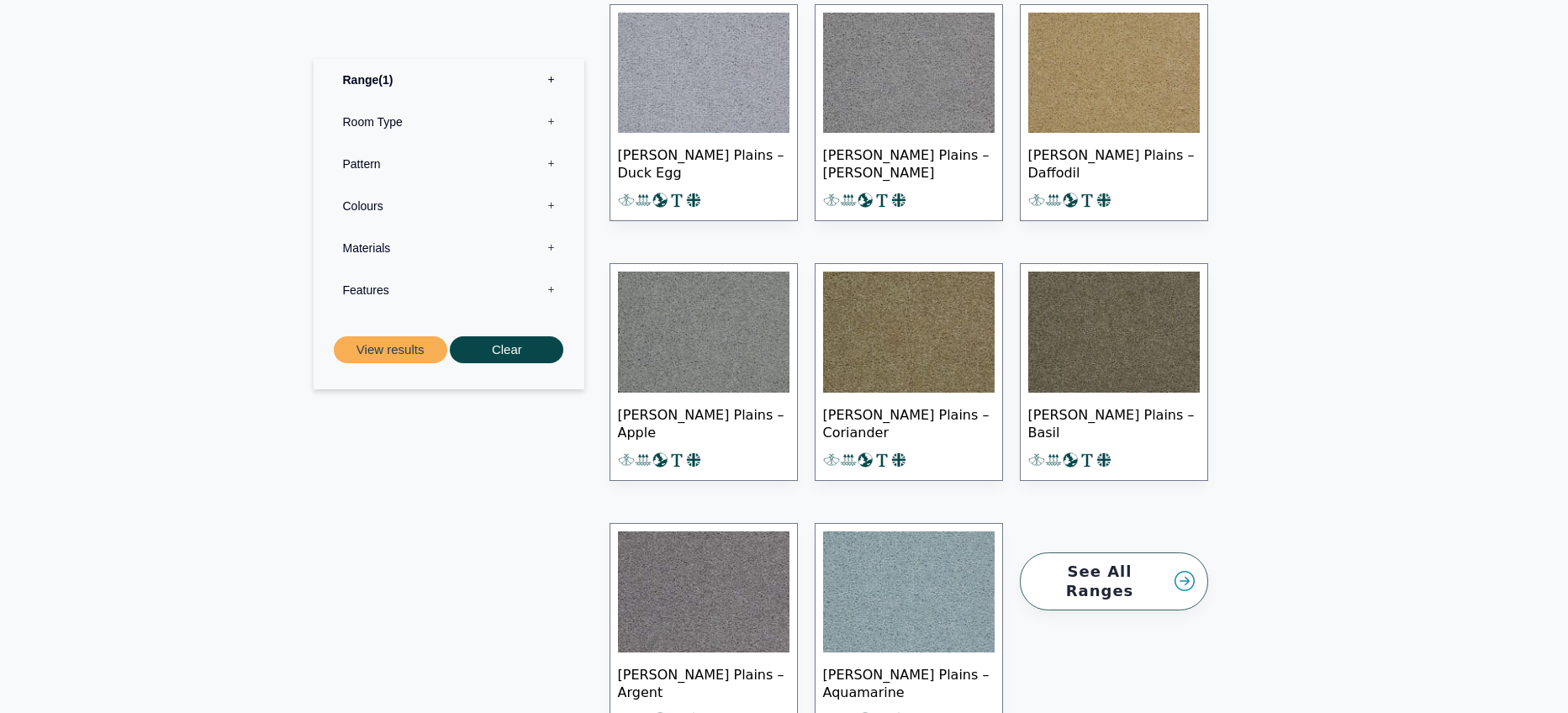
scroll to position [1917, 0]
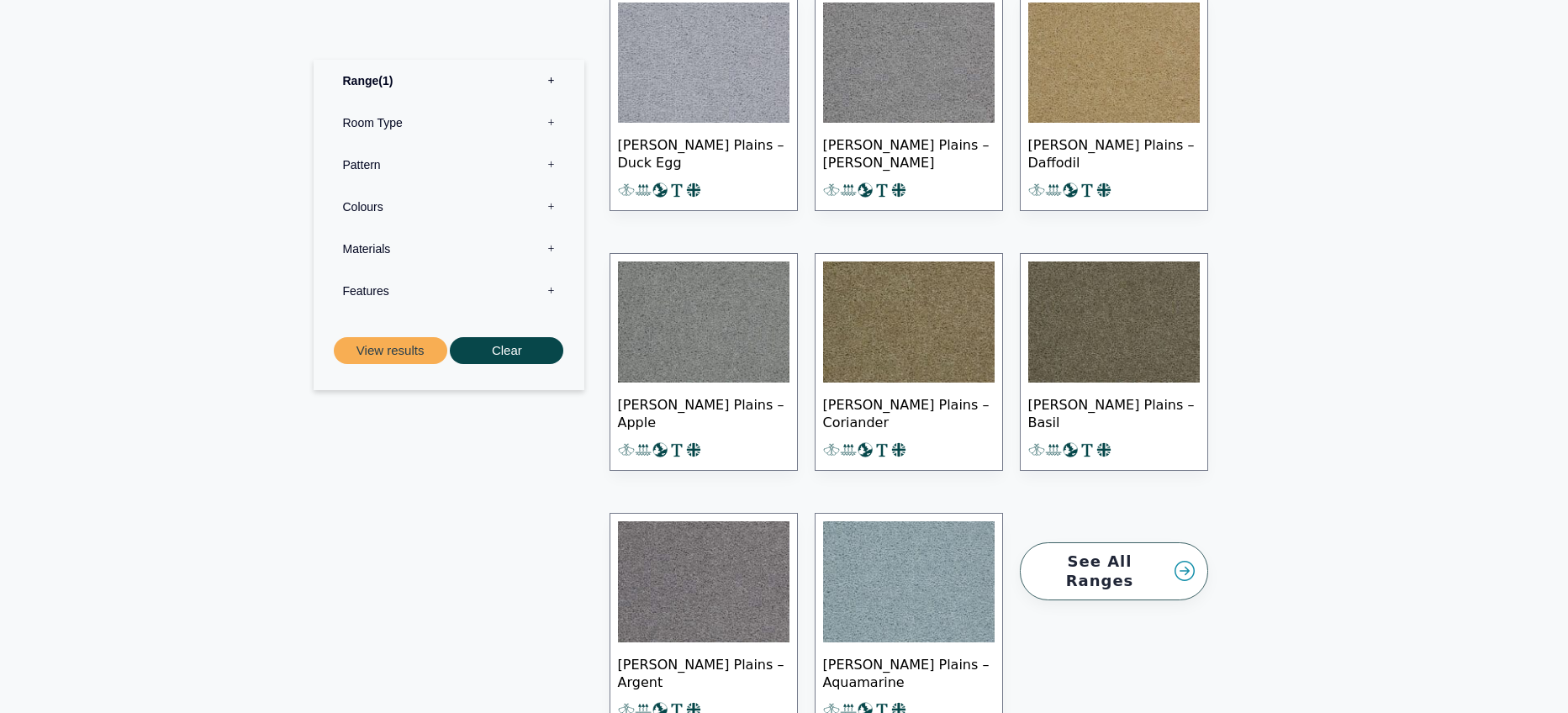
click at [1157, 542] on link "See All Ranges" at bounding box center [1113, 571] width 188 height 58
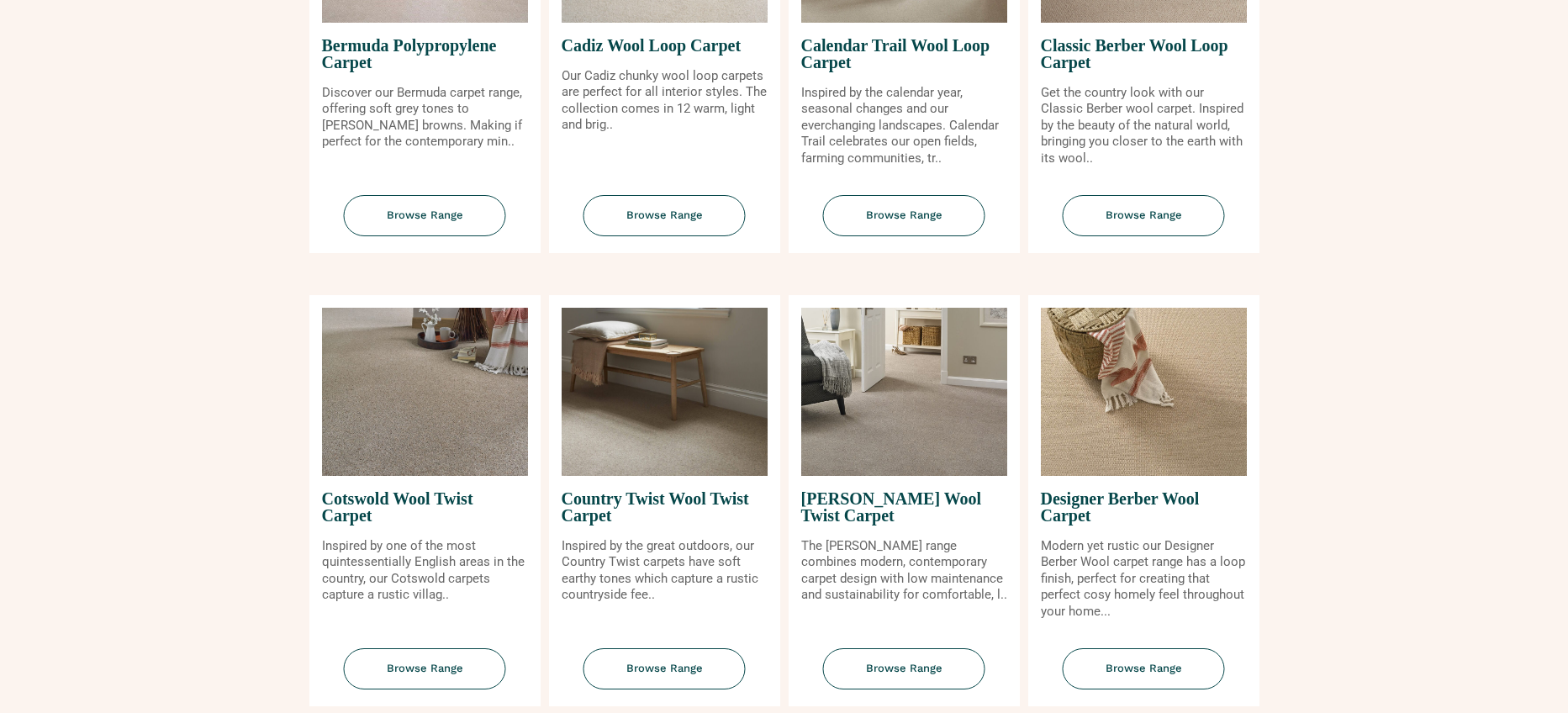
scroll to position [479, 0]
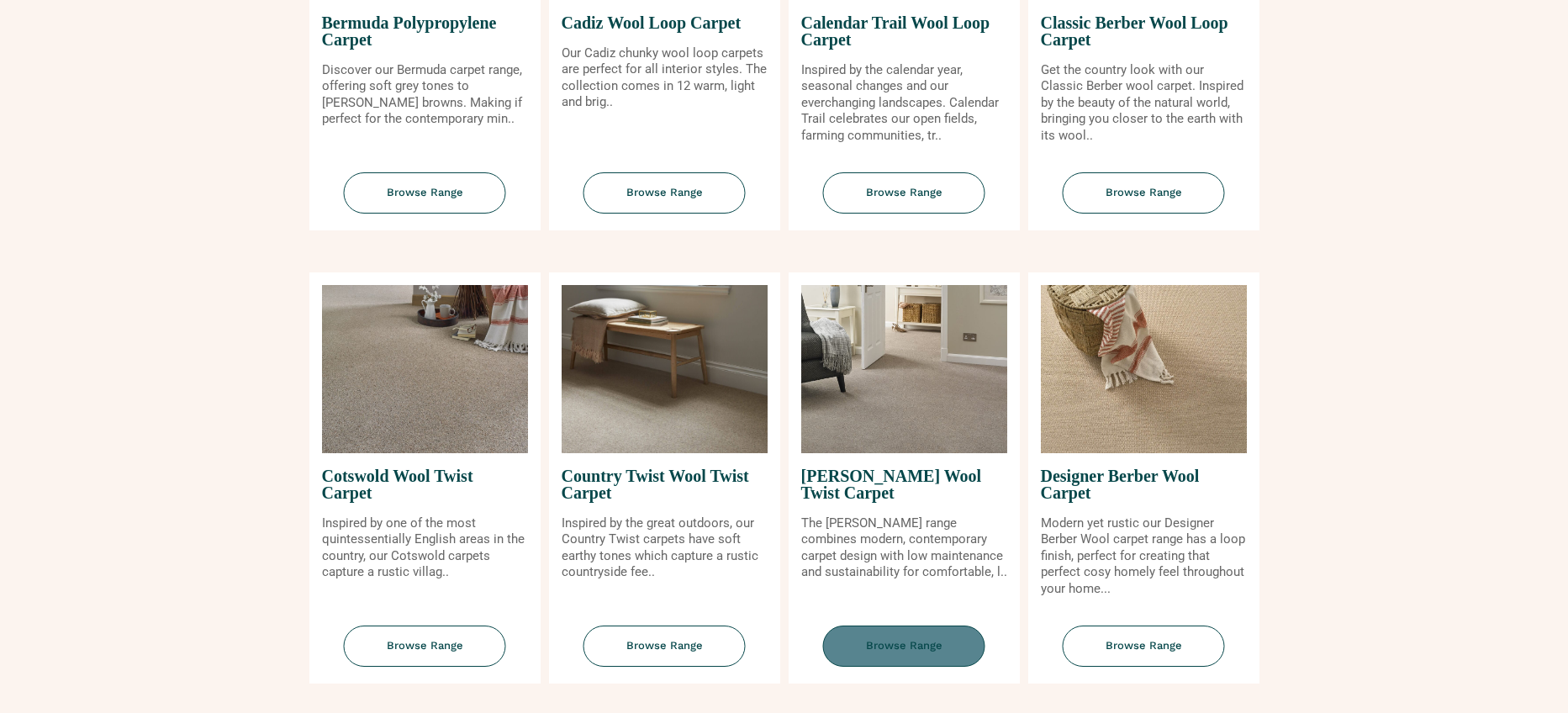
click at [924, 654] on span "Browse Range" at bounding box center [904, 646] width 162 height 42
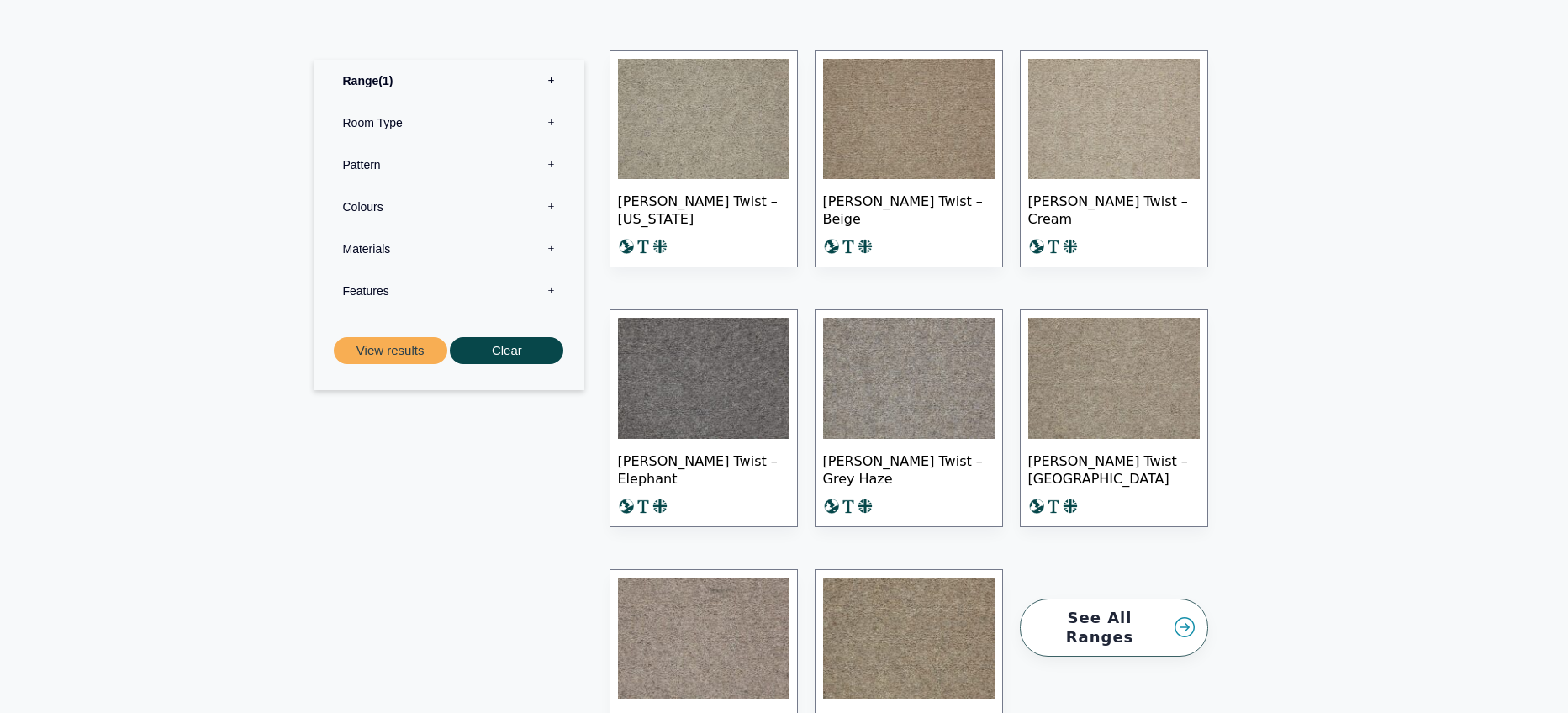
scroll to position [959, 0]
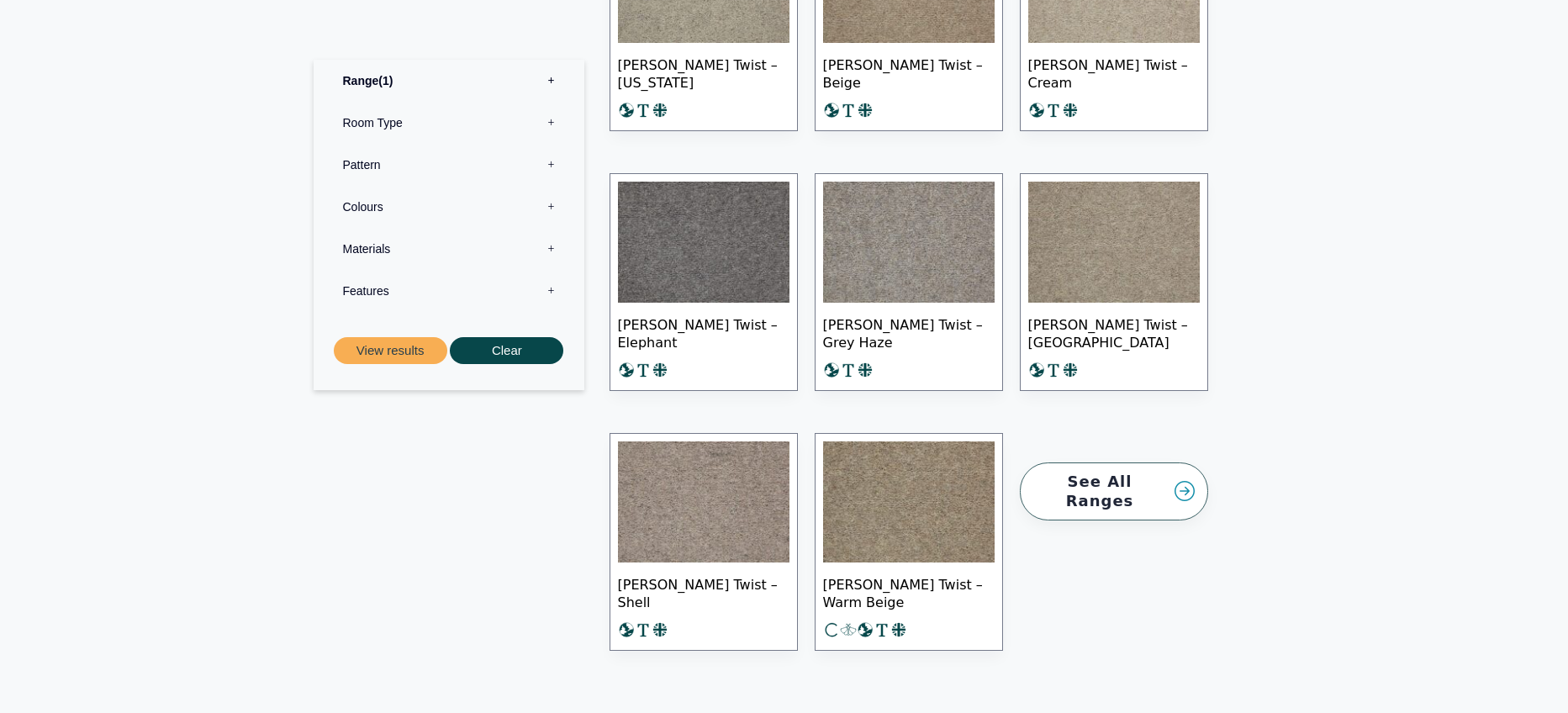
click at [721, 502] on img at bounding box center [704, 502] width 172 height 121
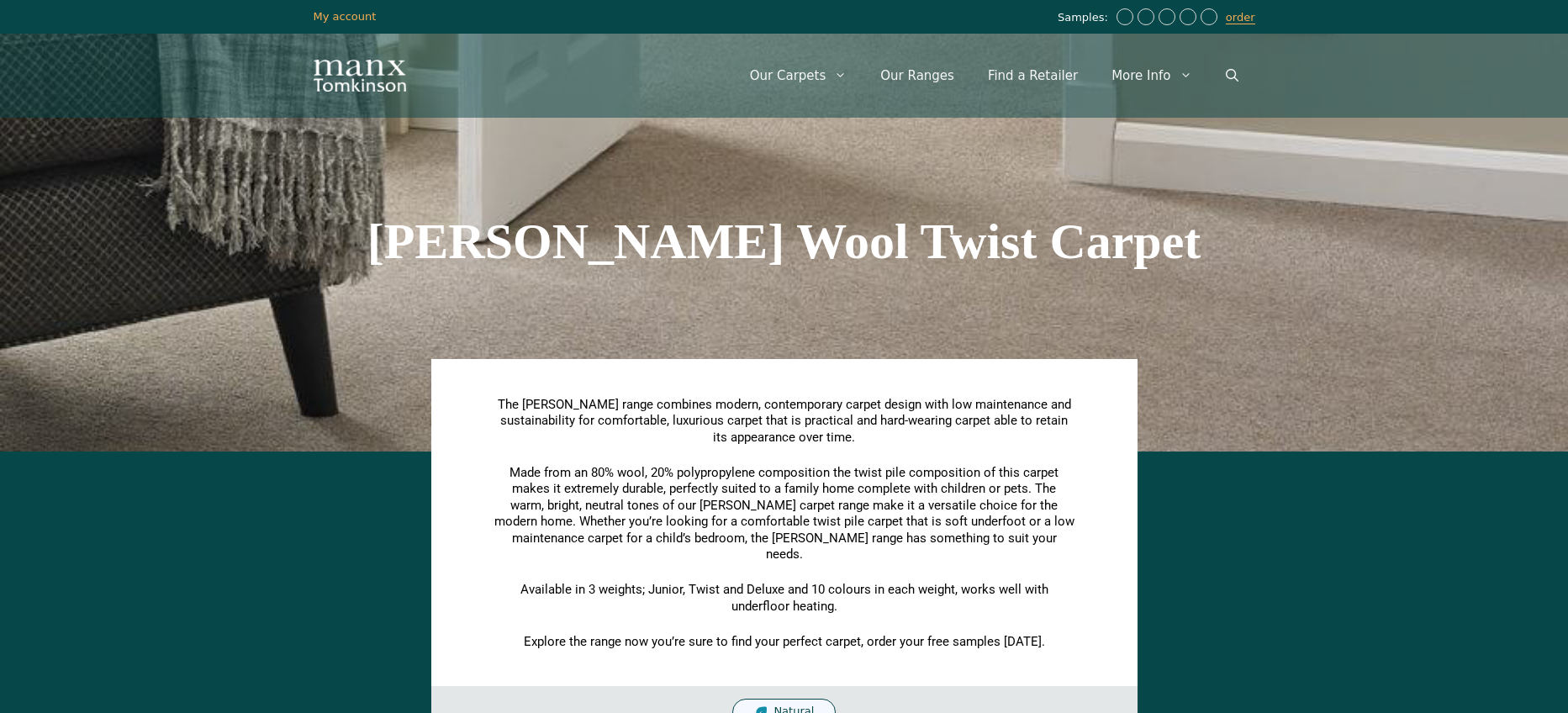
scroll to position [959, 0]
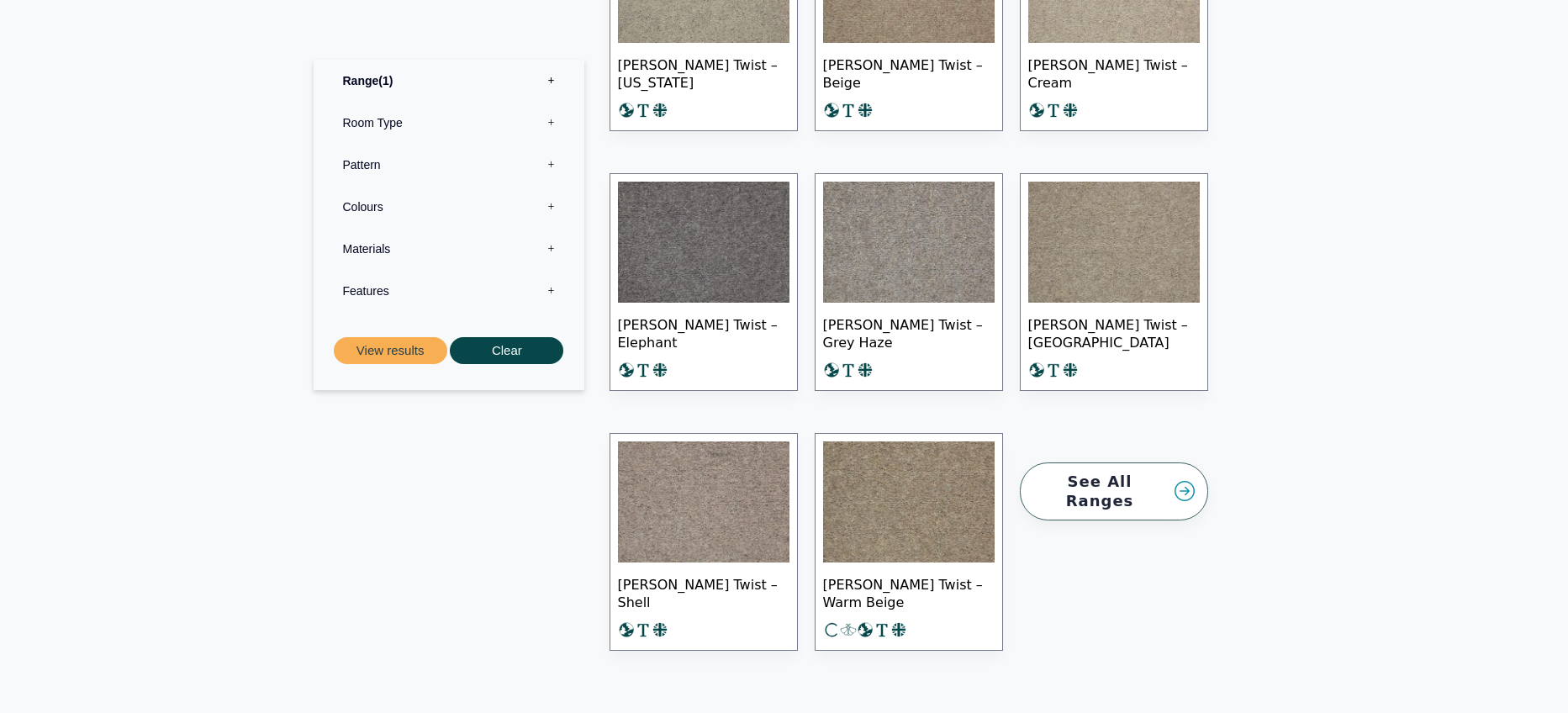
click at [1098, 463] on link "See All Ranges" at bounding box center [1113, 492] width 188 height 58
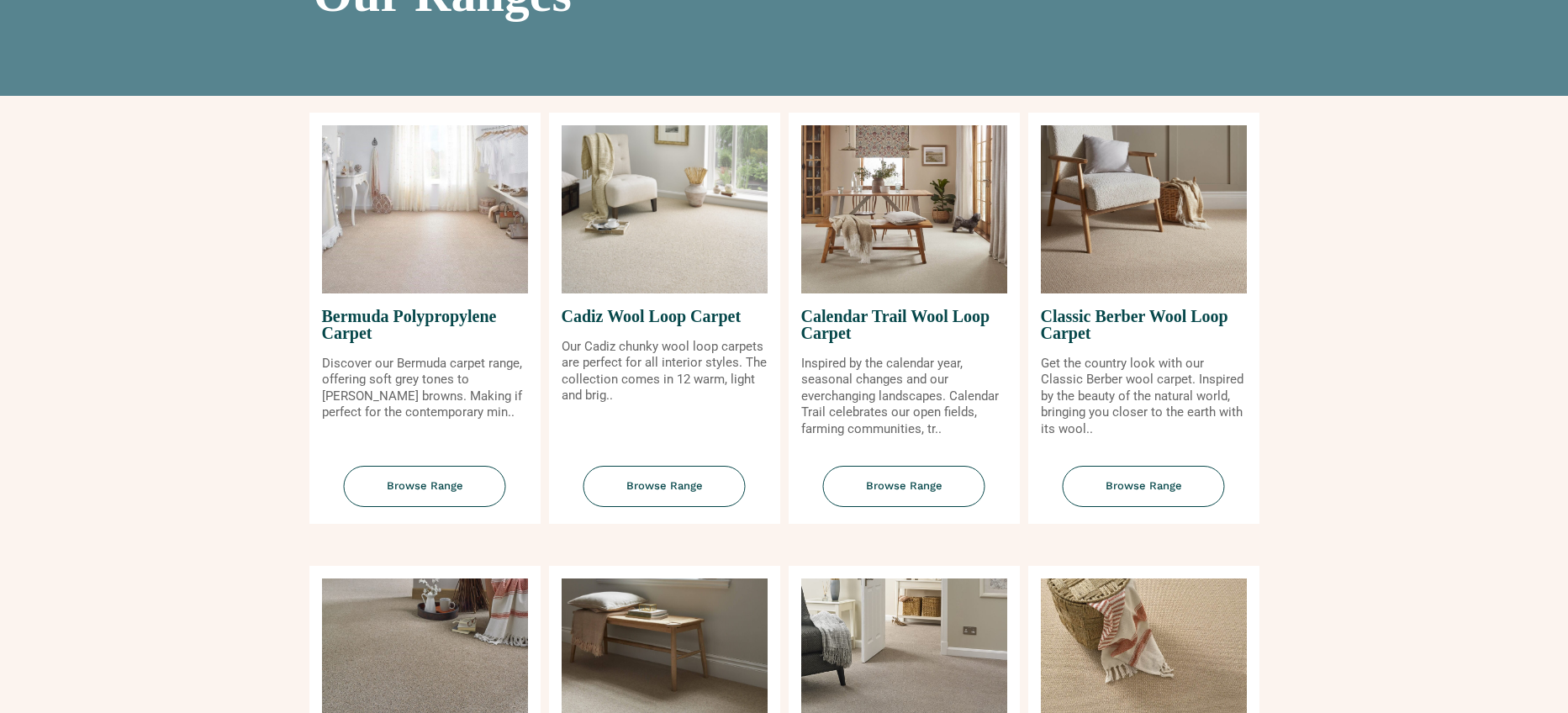
scroll to position [383, 0]
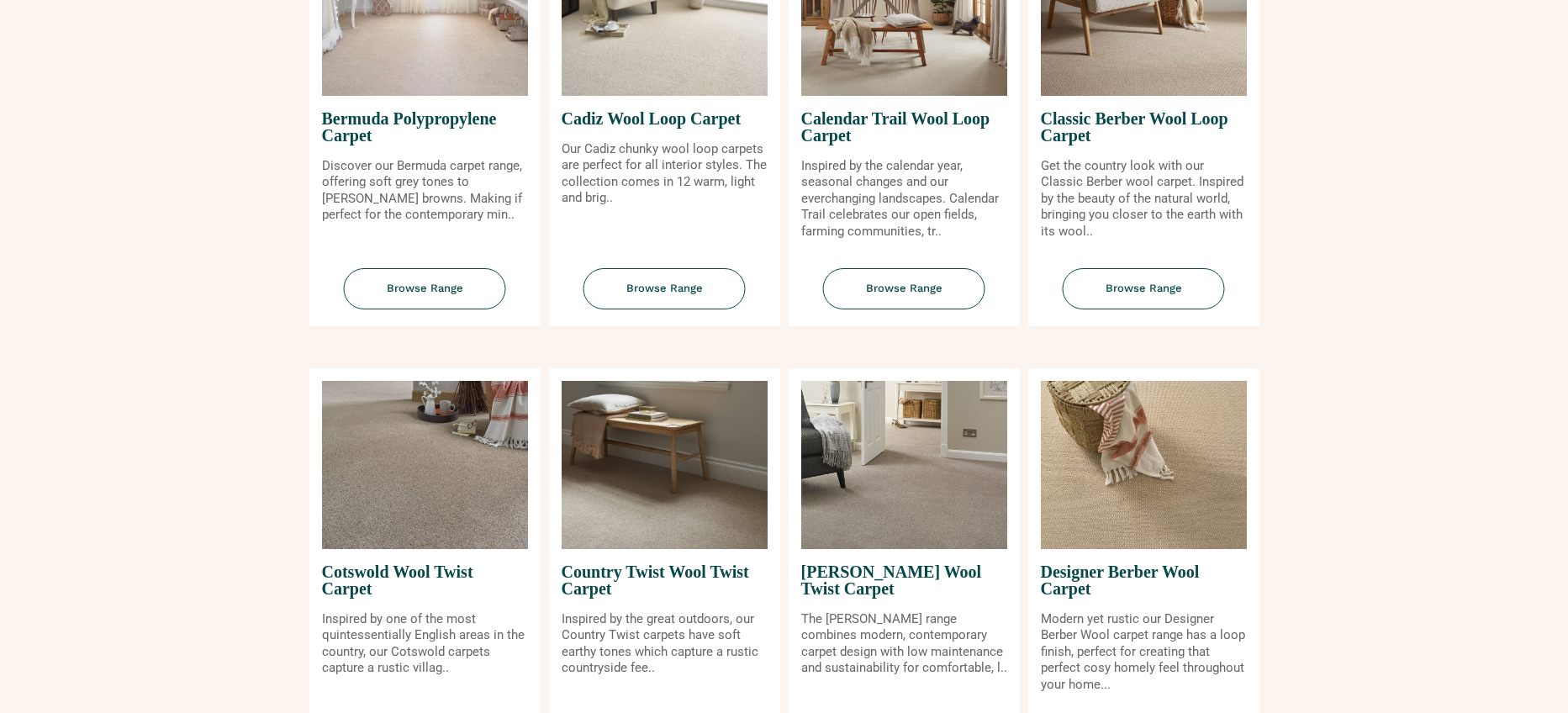
click at [676, 571] on span "Country Twist Wool Twist Carpet" at bounding box center [664, 580] width 206 height 62
click at [684, 500] on img at bounding box center [664, 465] width 206 height 168
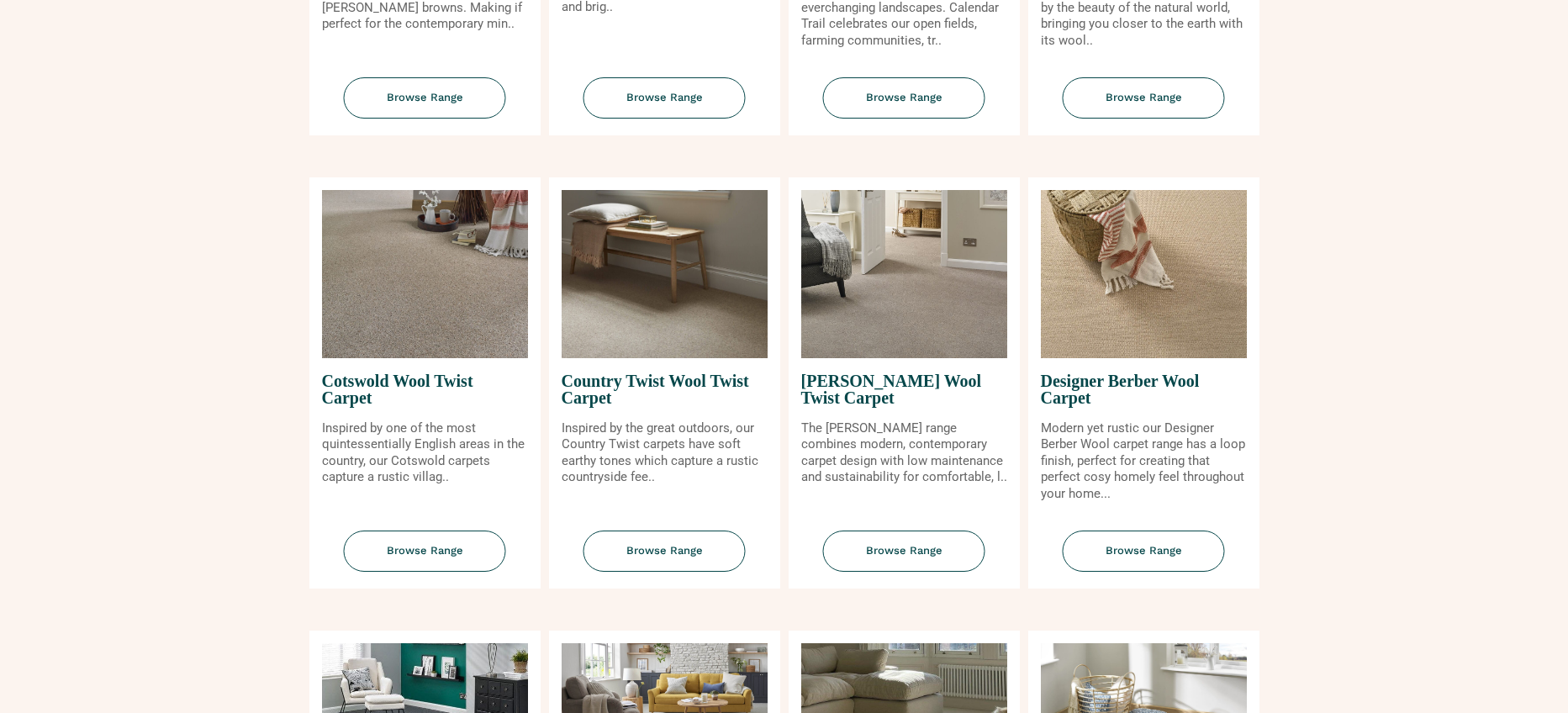
scroll to position [575, 0]
click at [669, 564] on span "Browse Range" at bounding box center [664, 550] width 162 height 42
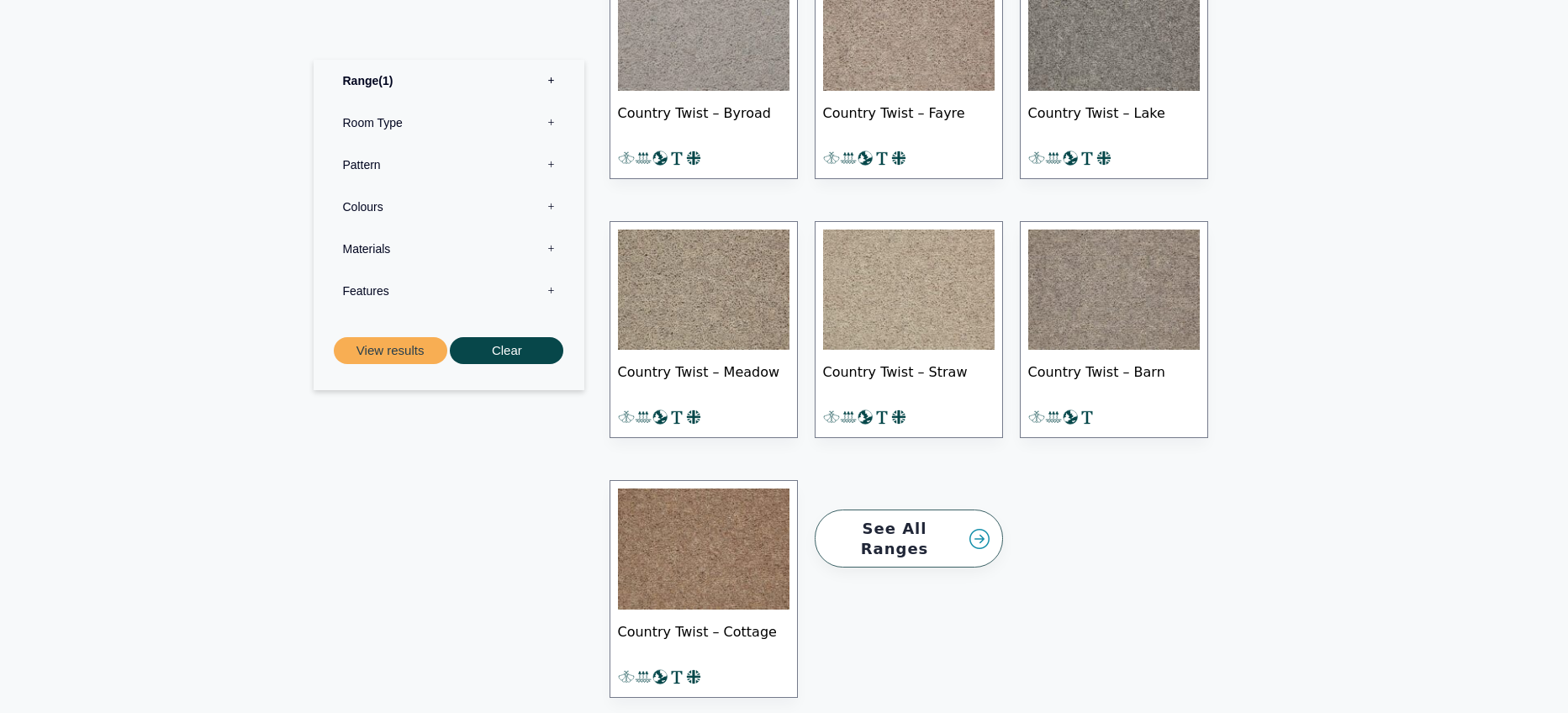
scroll to position [1725, 0]
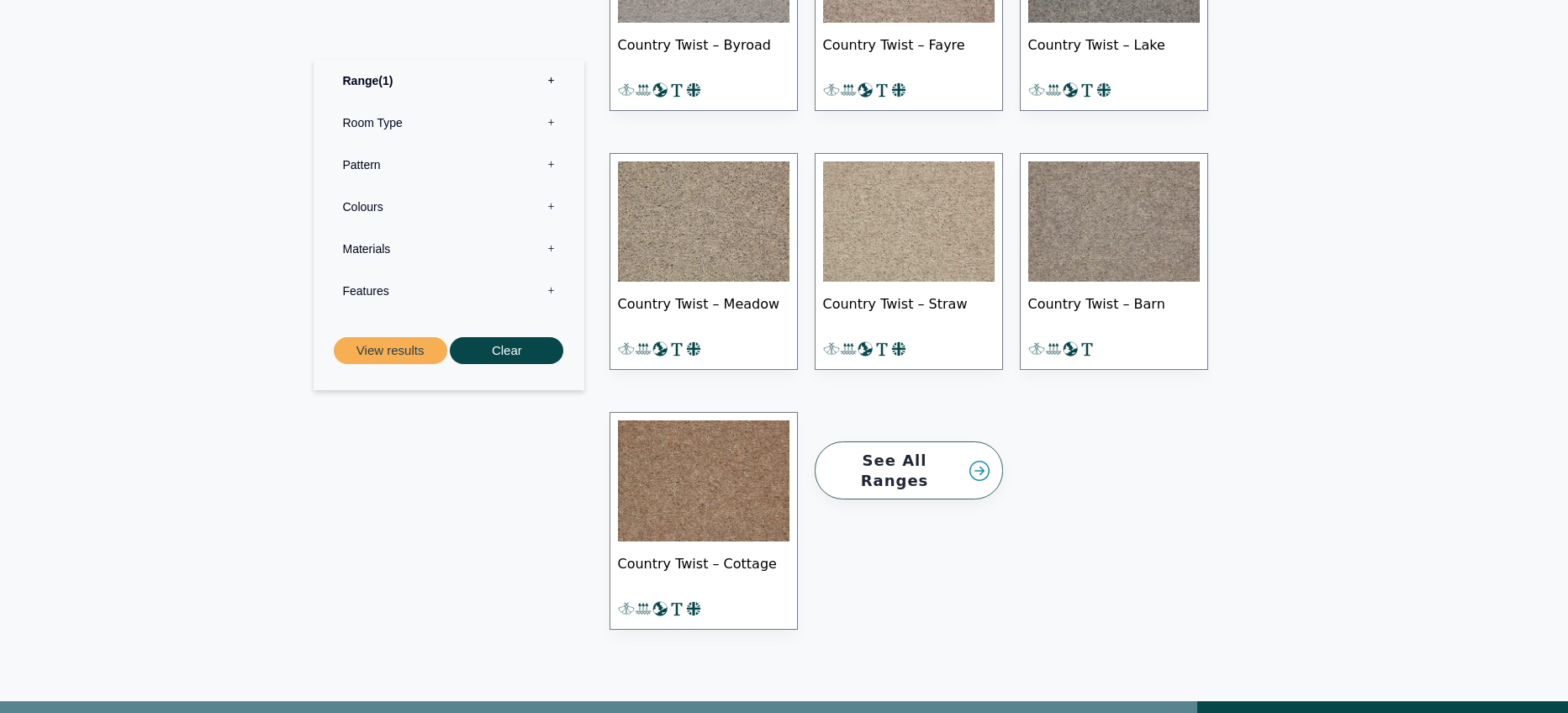
click at [880, 441] on link "See All Ranges" at bounding box center [908, 471] width 188 height 58
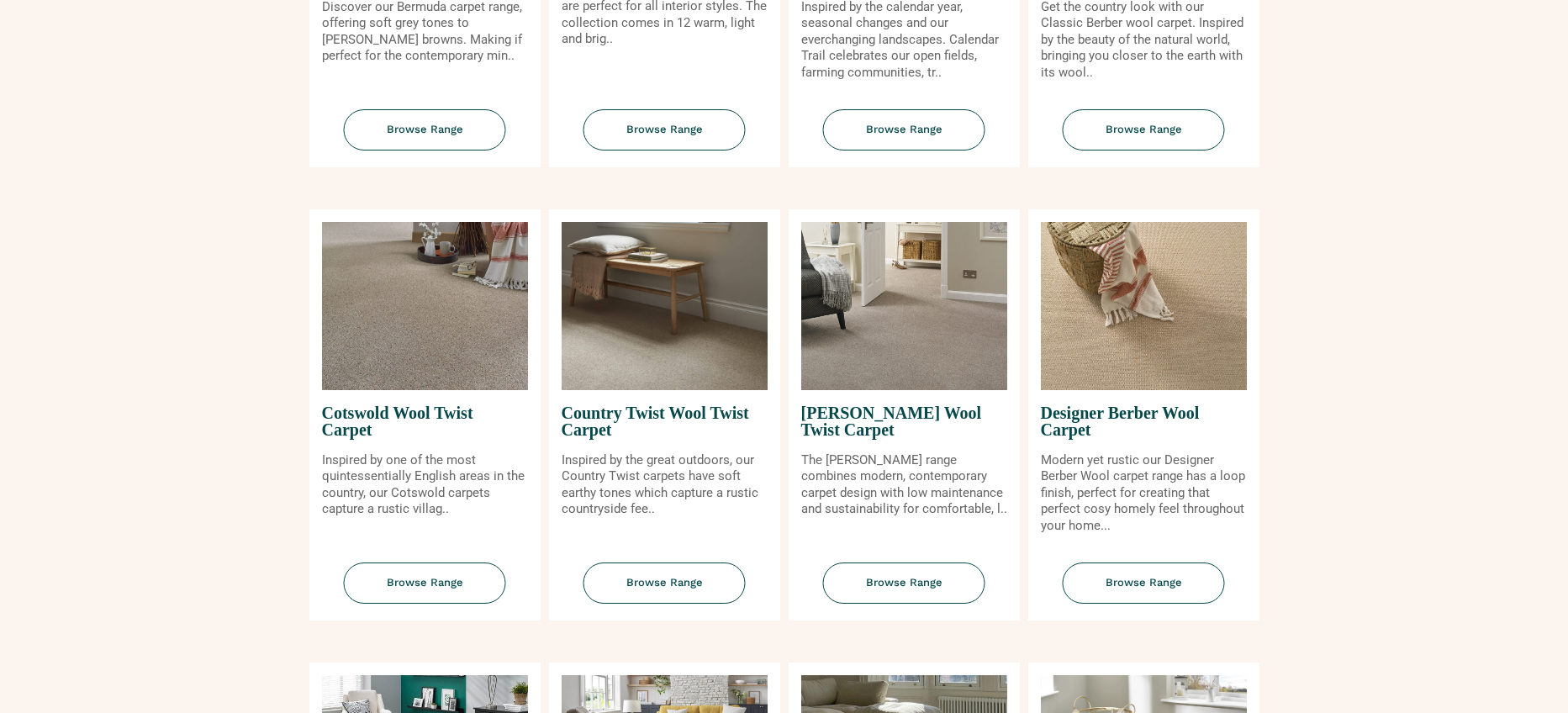
scroll to position [575, 0]
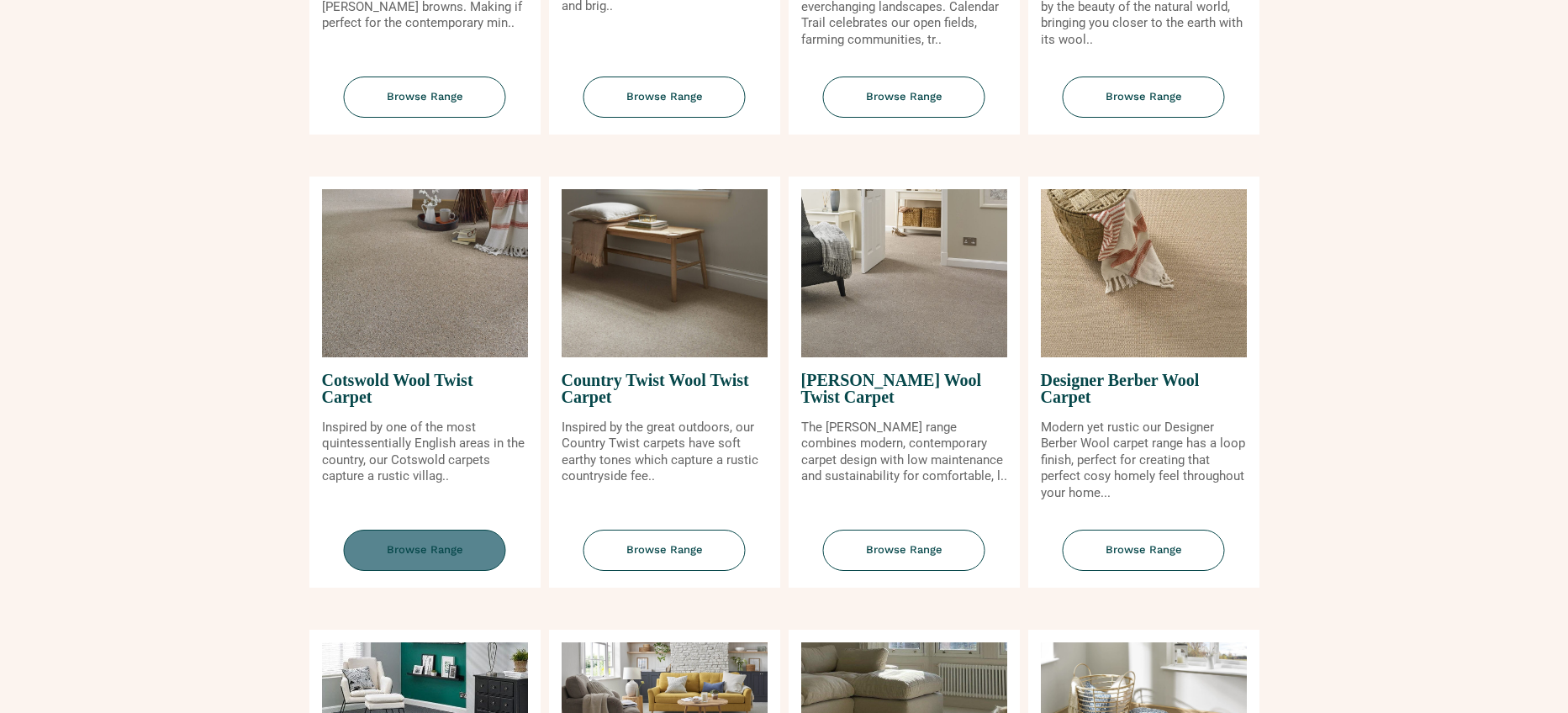
click at [435, 543] on span "Browse Range" at bounding box center [425, 550] width 162 height 42
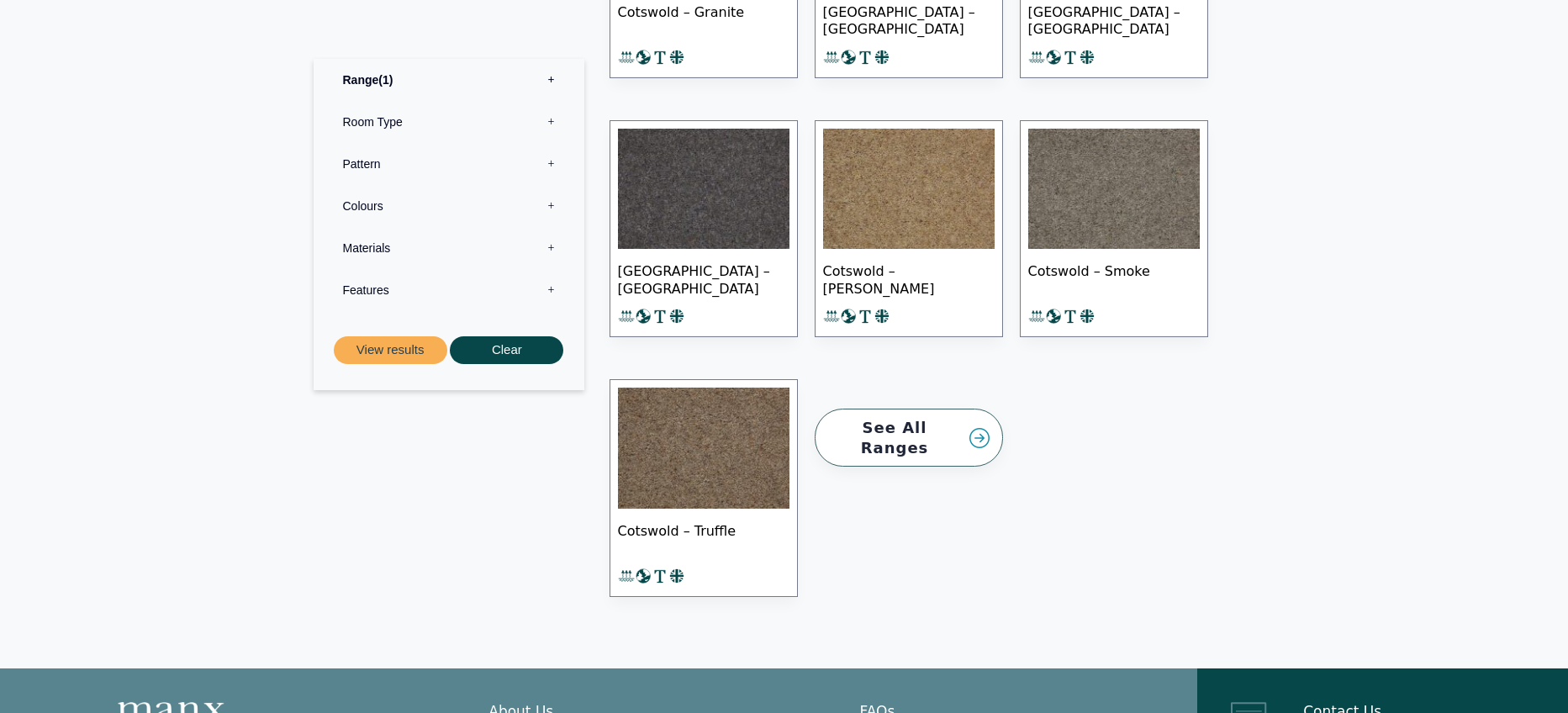
scroll to position [1246, 0]
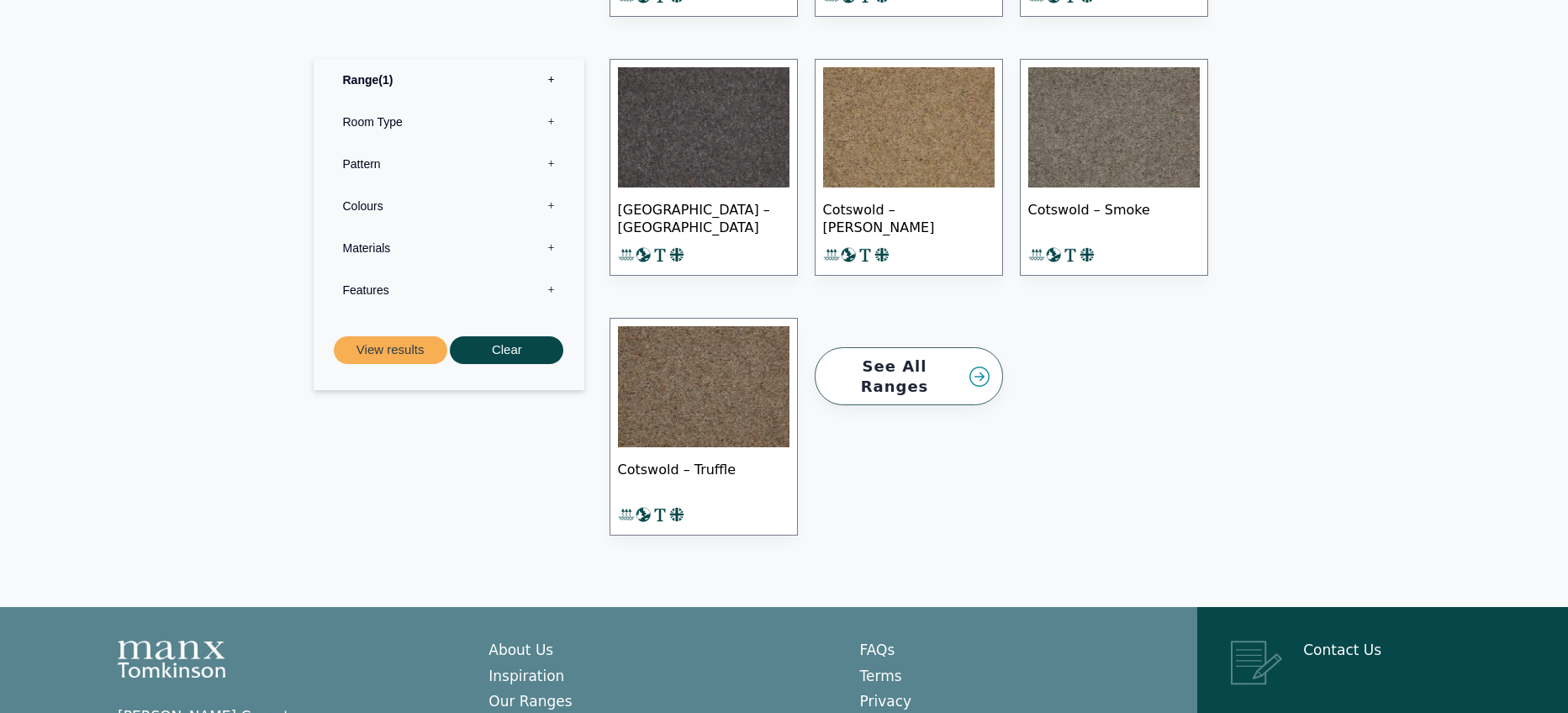
click at [900, 348] on link "See All Ranges" at bounding box center [908, 377] width 188 height 58
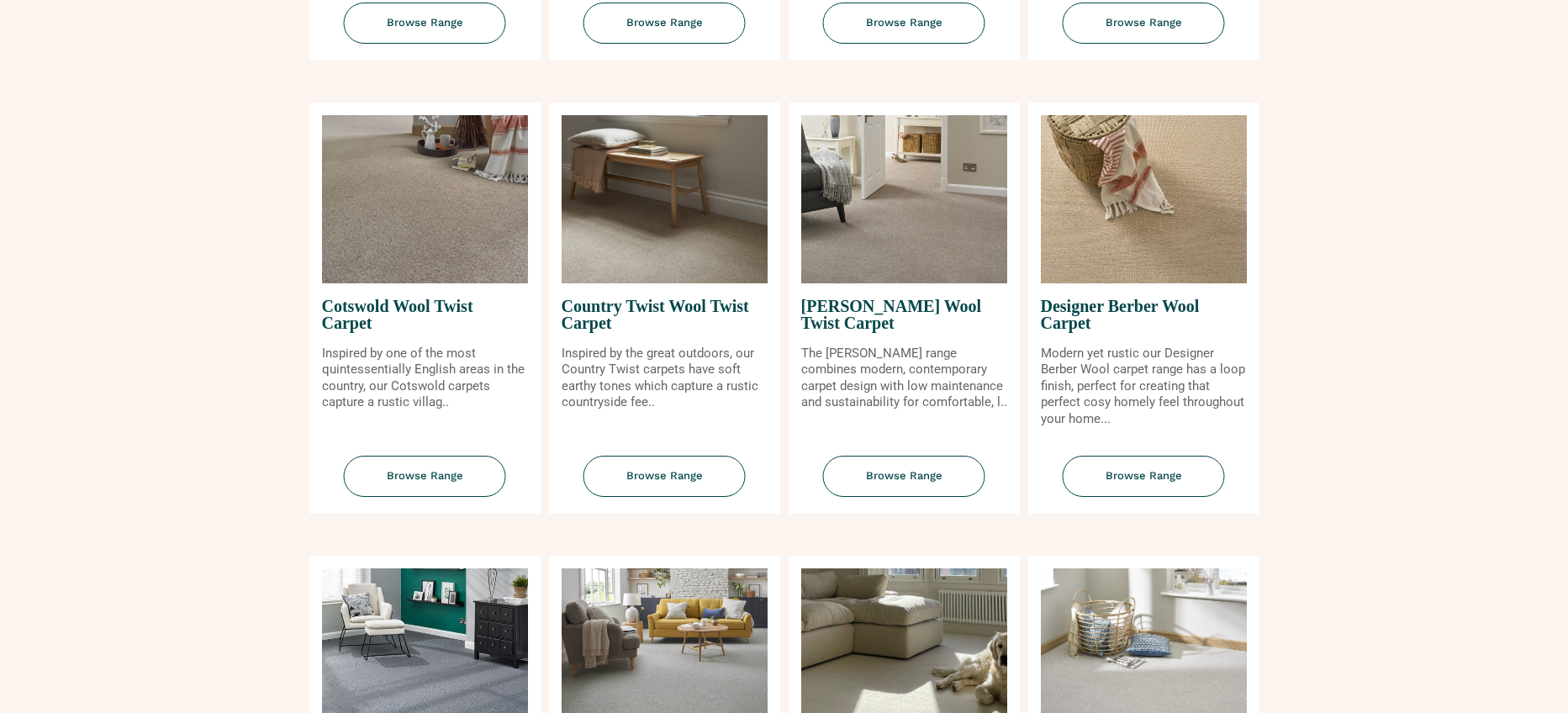
scroll to position [671, 0]
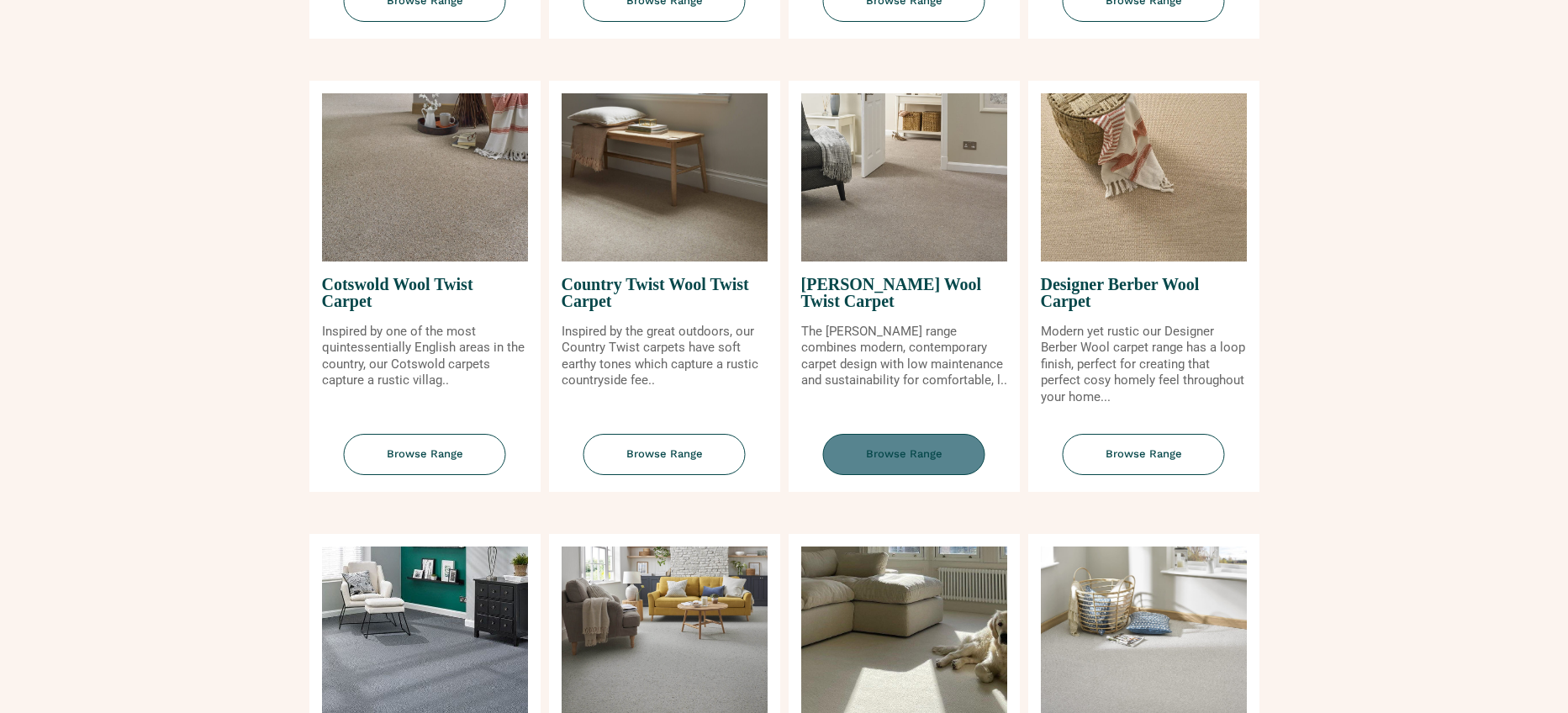
click at [929, 448] on span "Browse Range" at bounding box center [904, 454] width 162 height 42
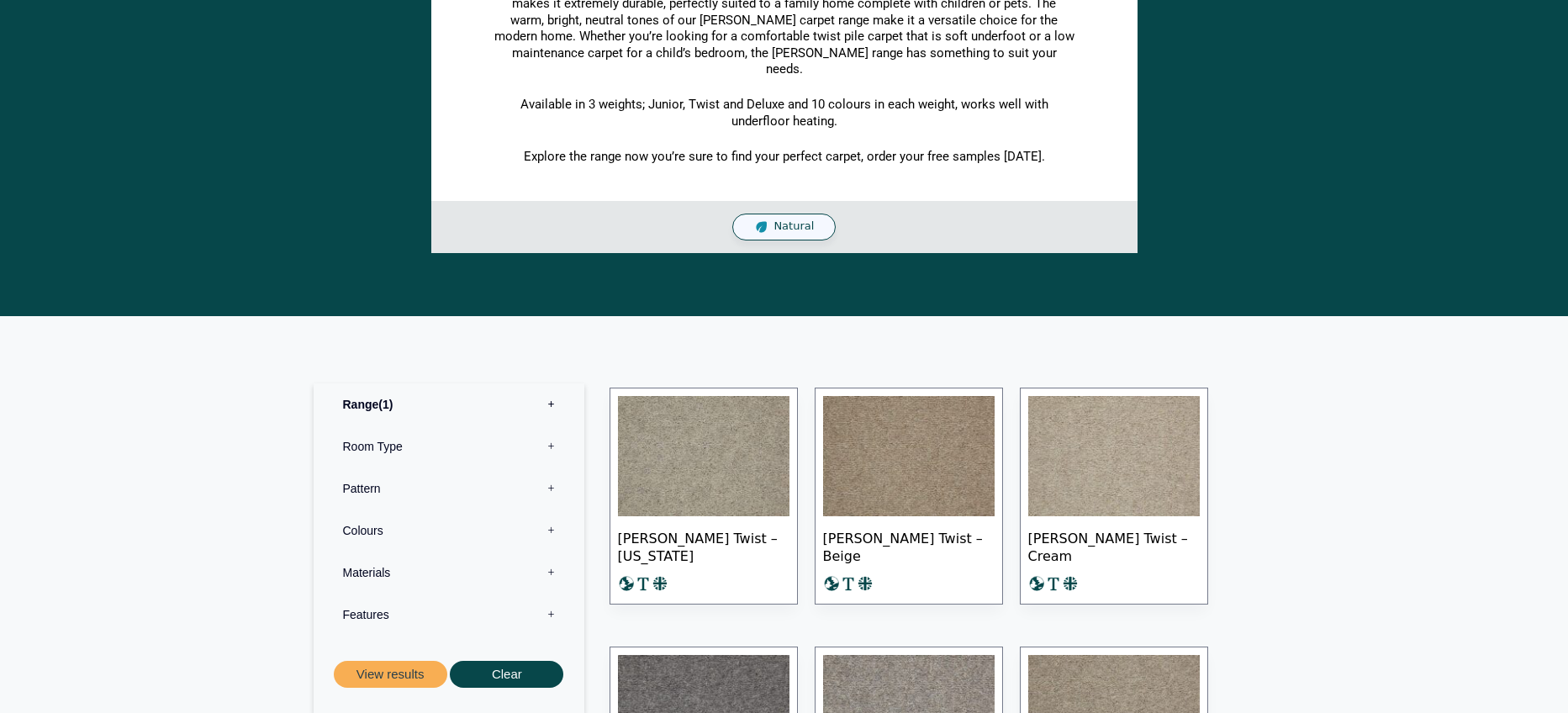
scroll to position [479, 0]
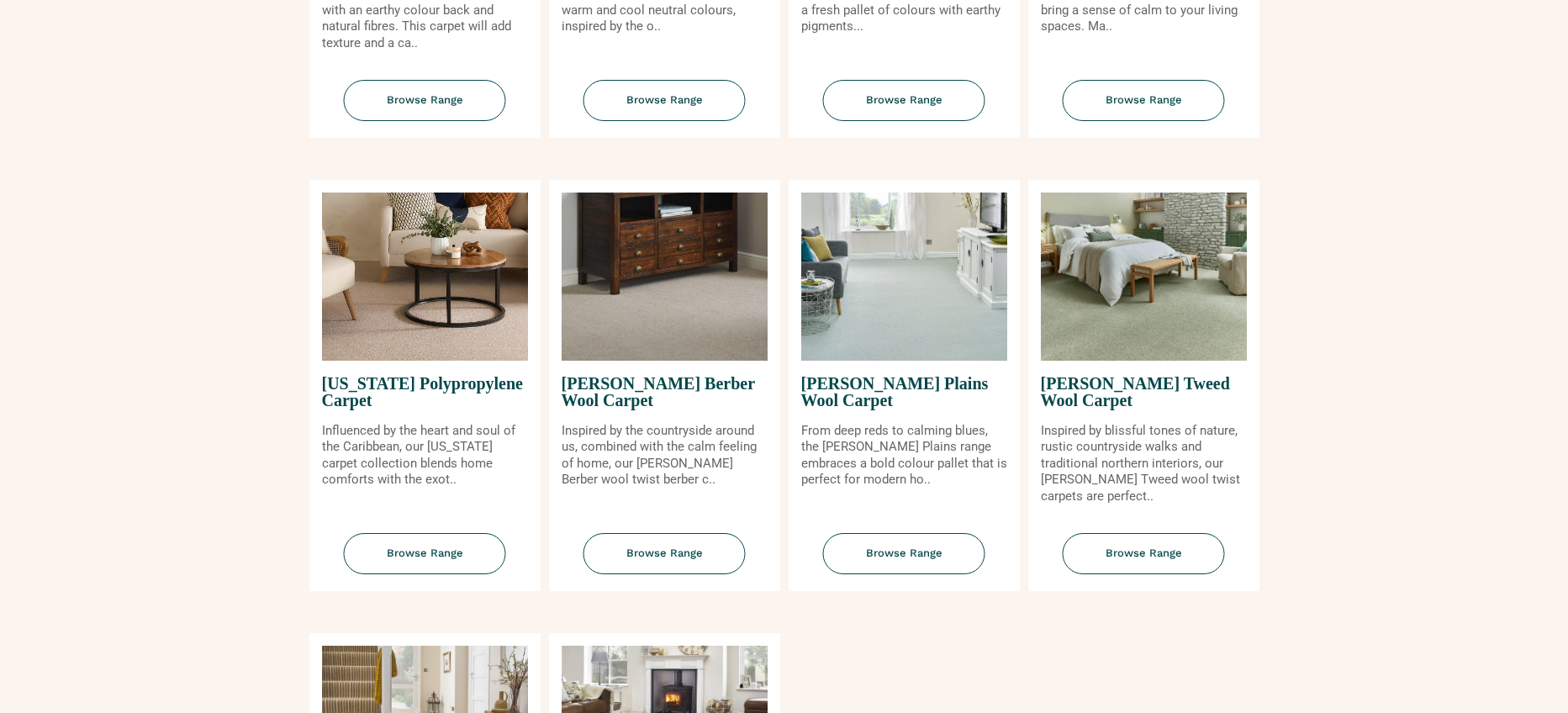
scroll to position [1534, 0]
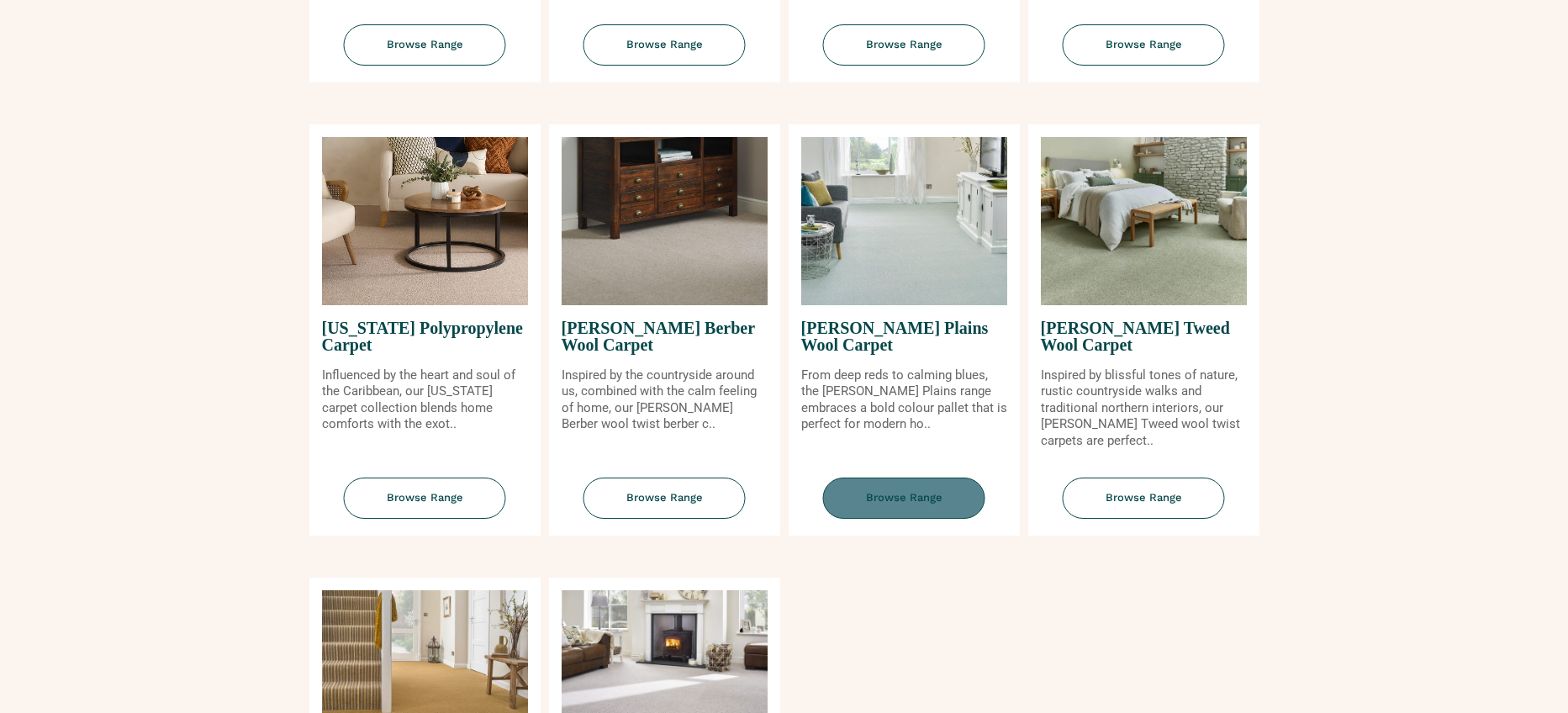
click at [937, 496] on span "Browse Range" at bounding box center [904, 498] width 162 height 42
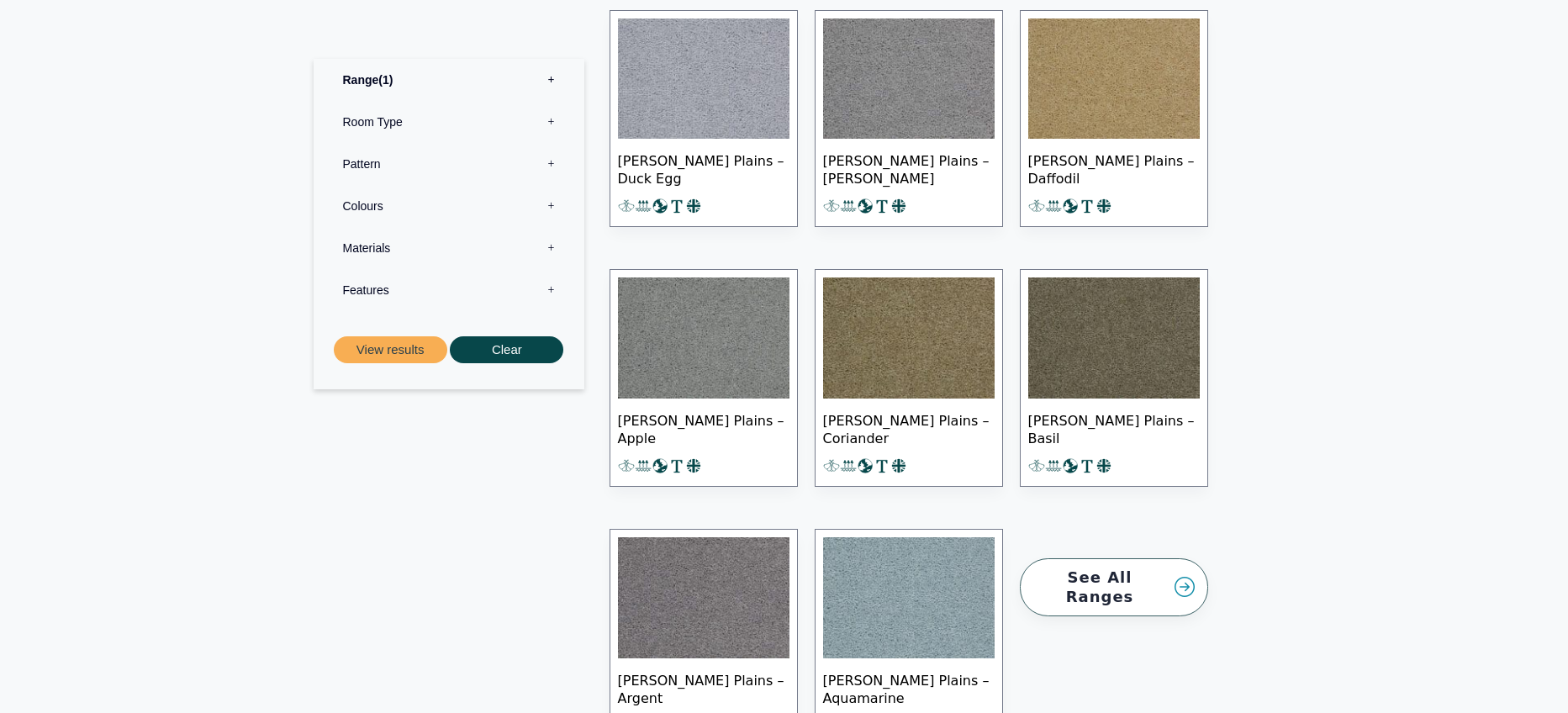
scroll to position [2013, 0]
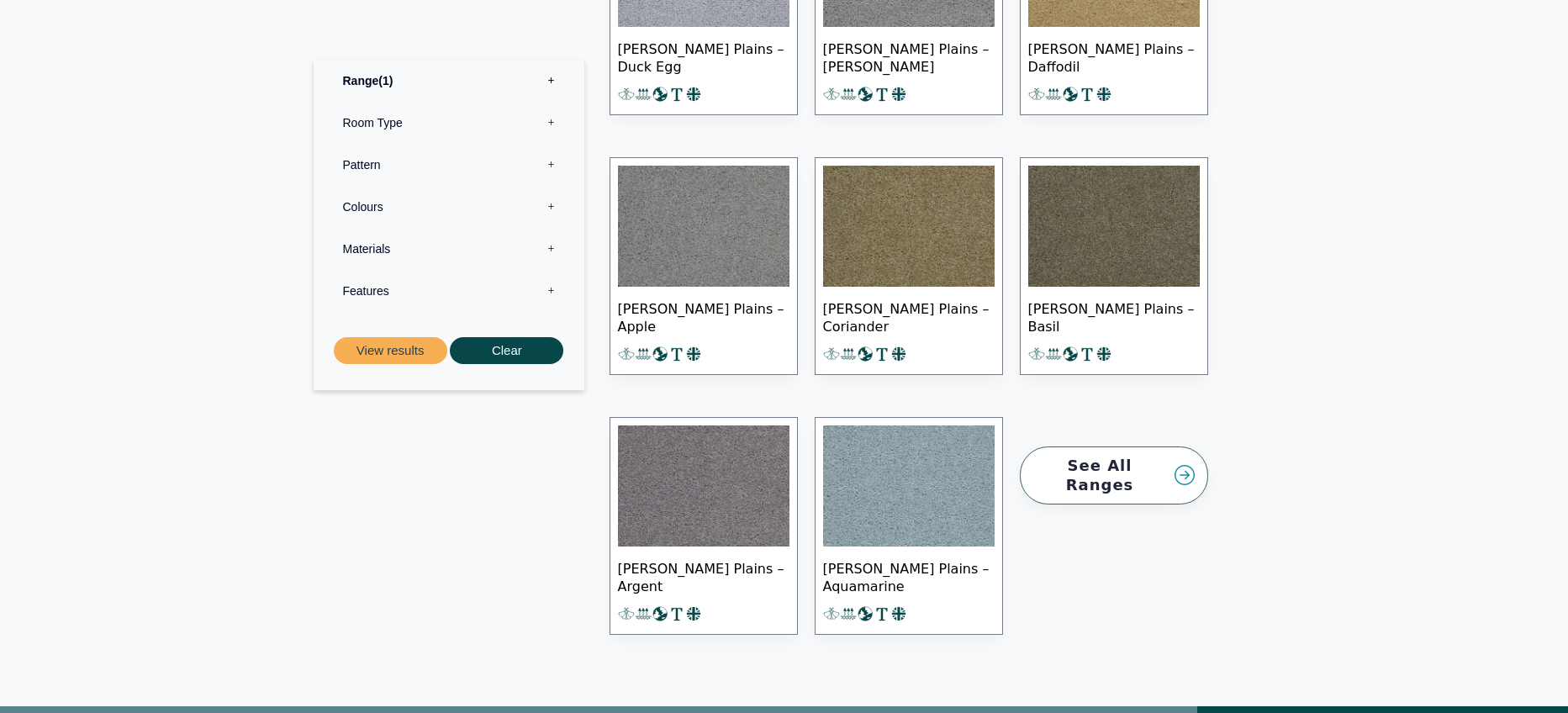
click at [1085, 447] on link "See All Ranges" at bounding box center [1113, 476] width 188 height 58
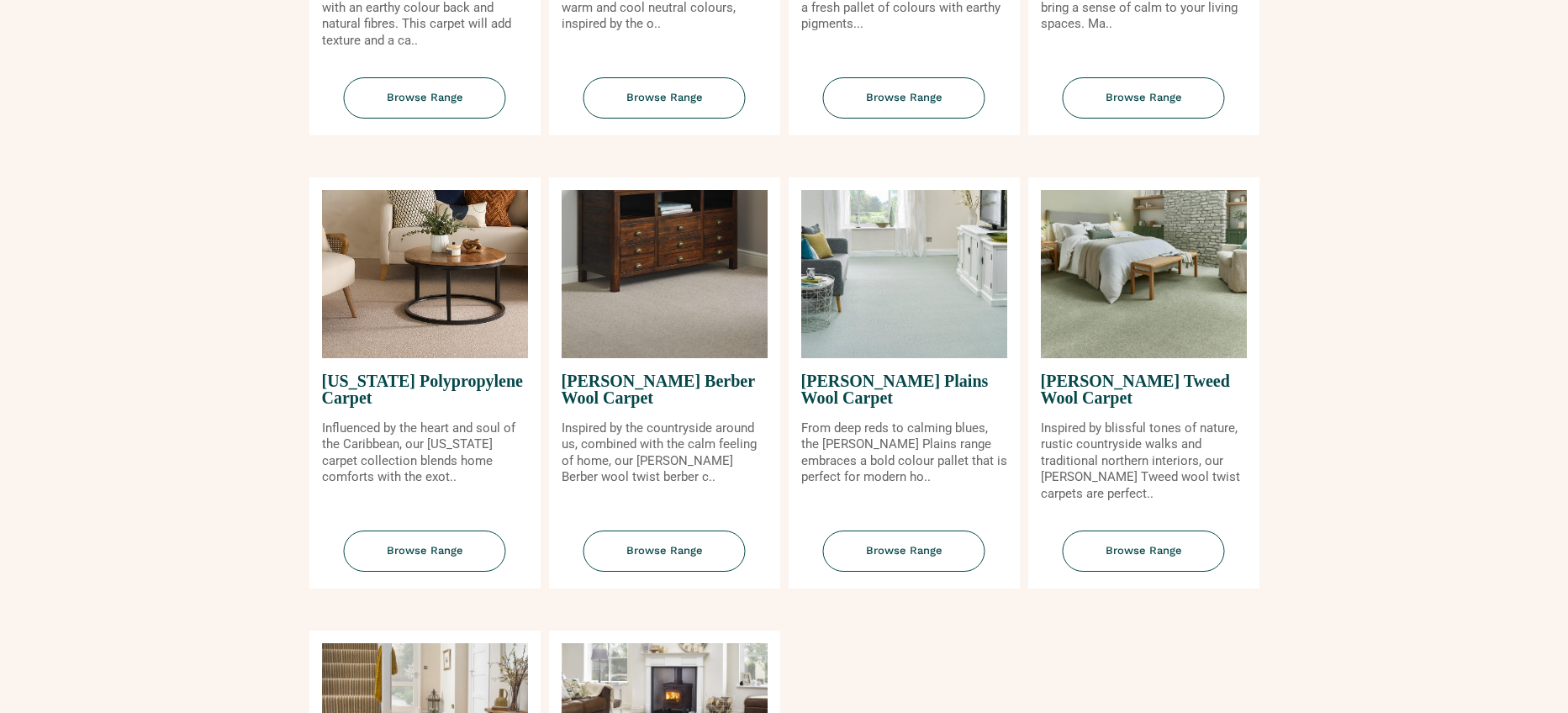
scroll to position [1534, 0]
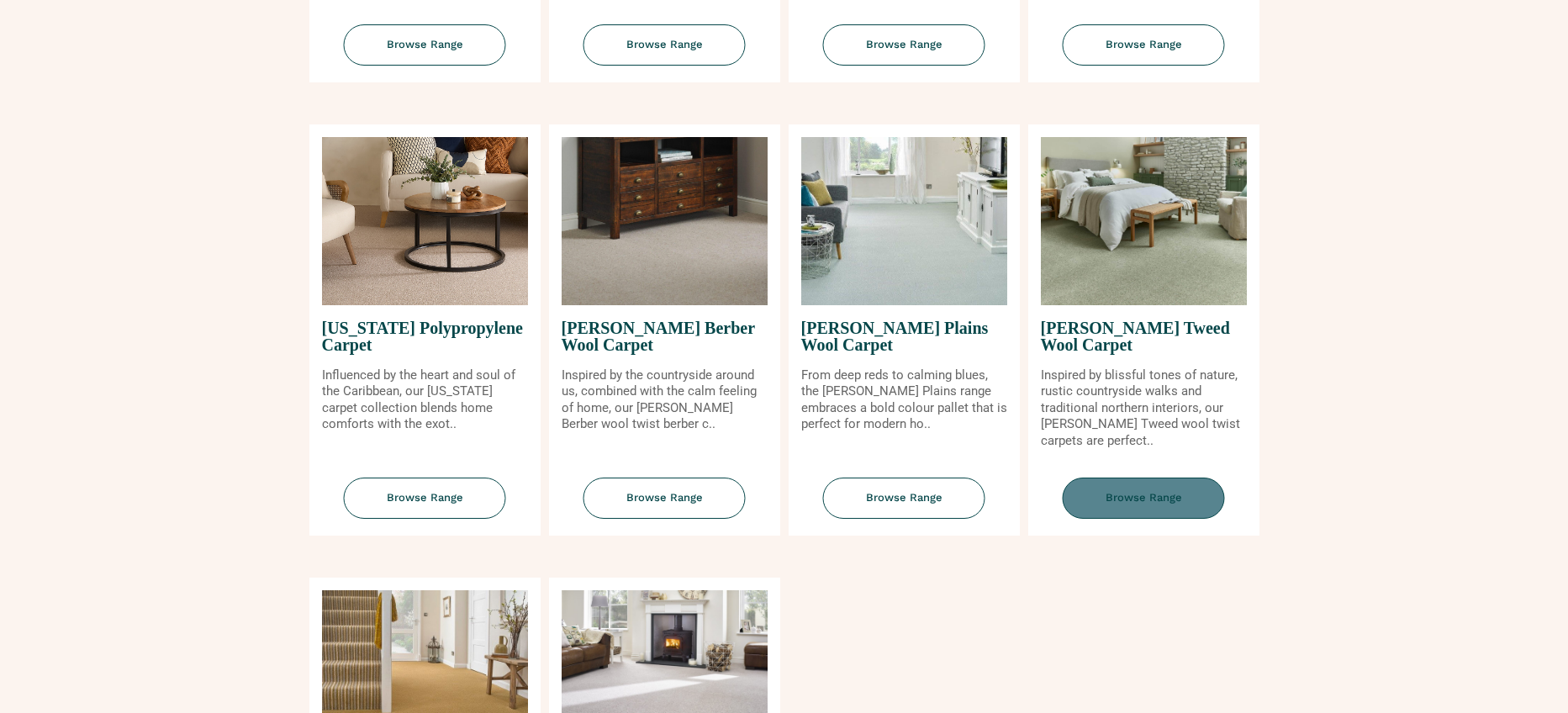
click at [1169, 494] on span "Browse Range" at bounding box center [1143, 498] width 162 height 42
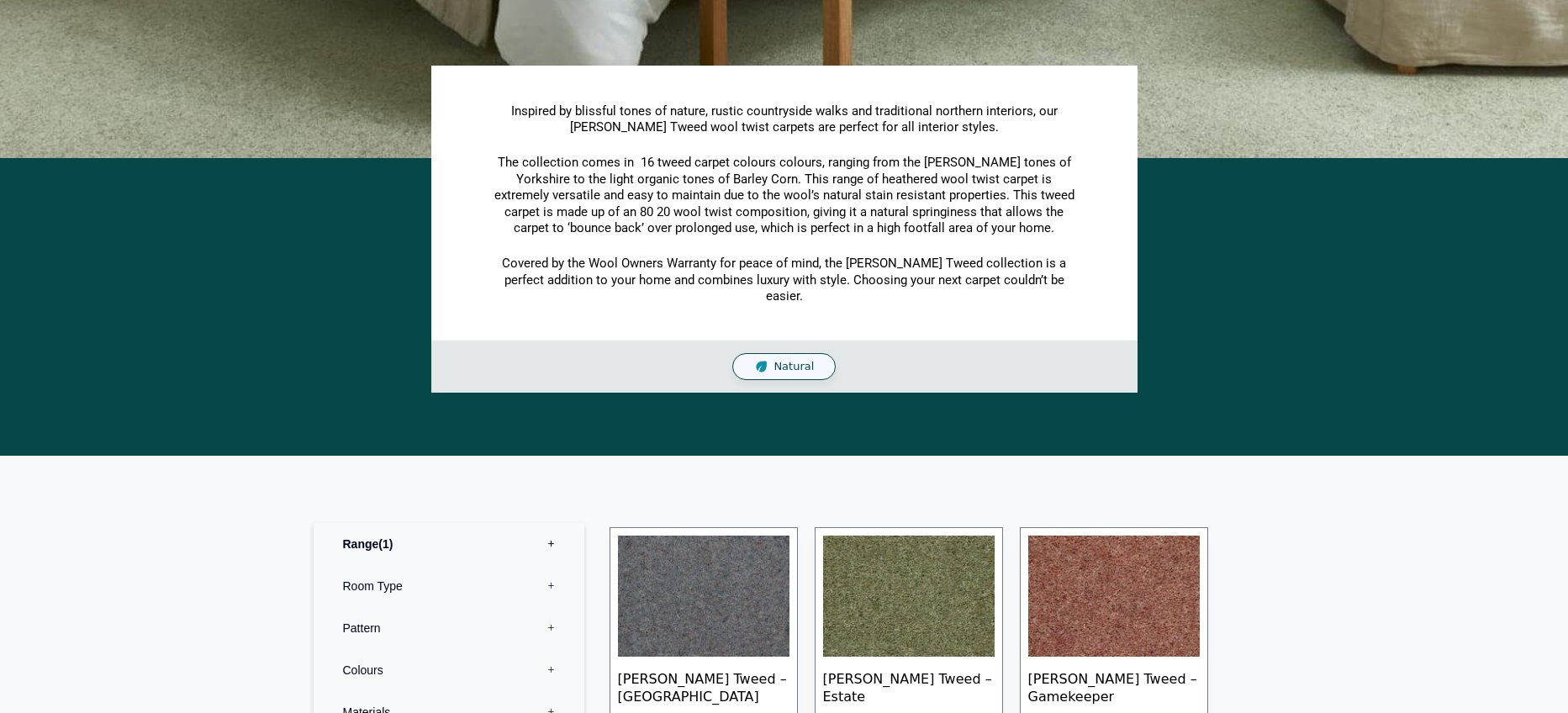
scroll to position [96, 0]
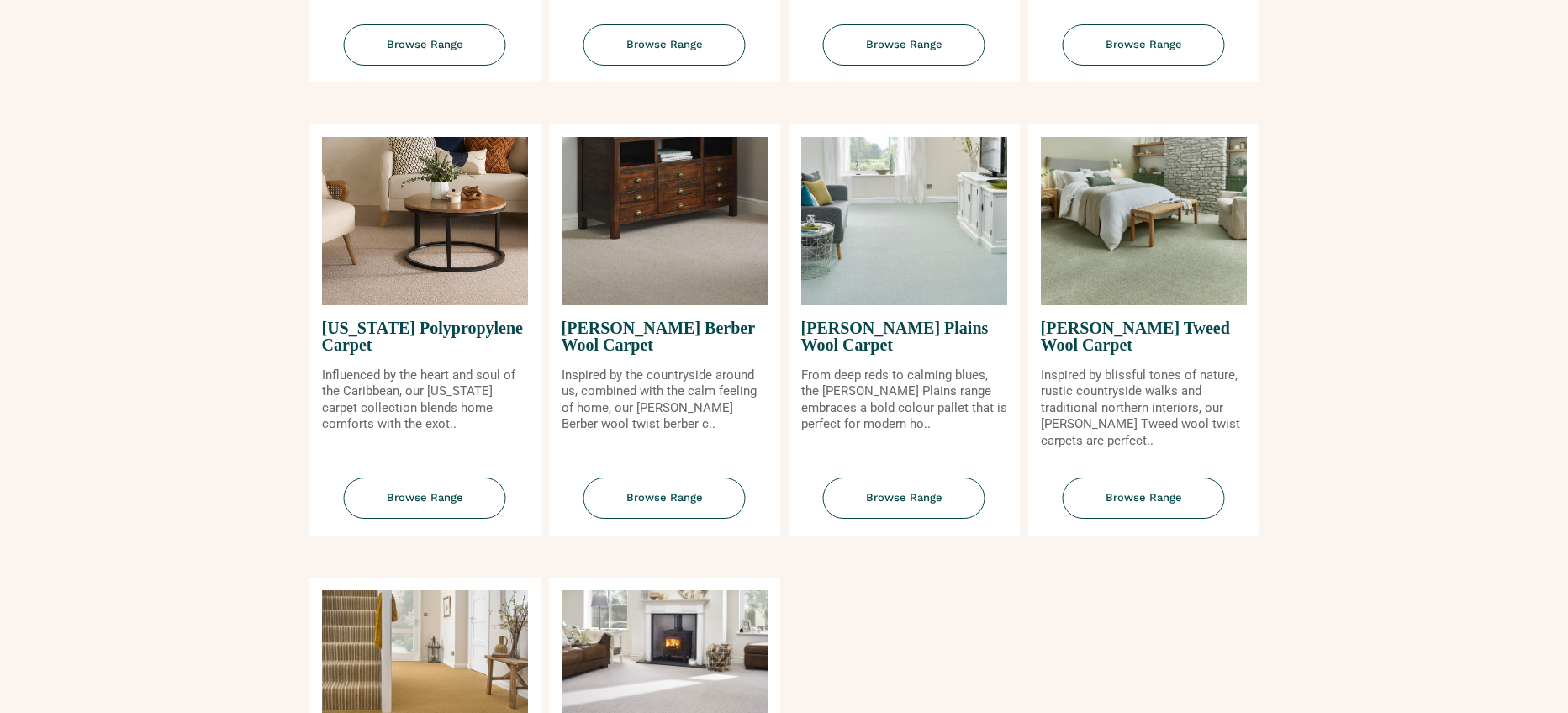
scroll to position [1917, 0]
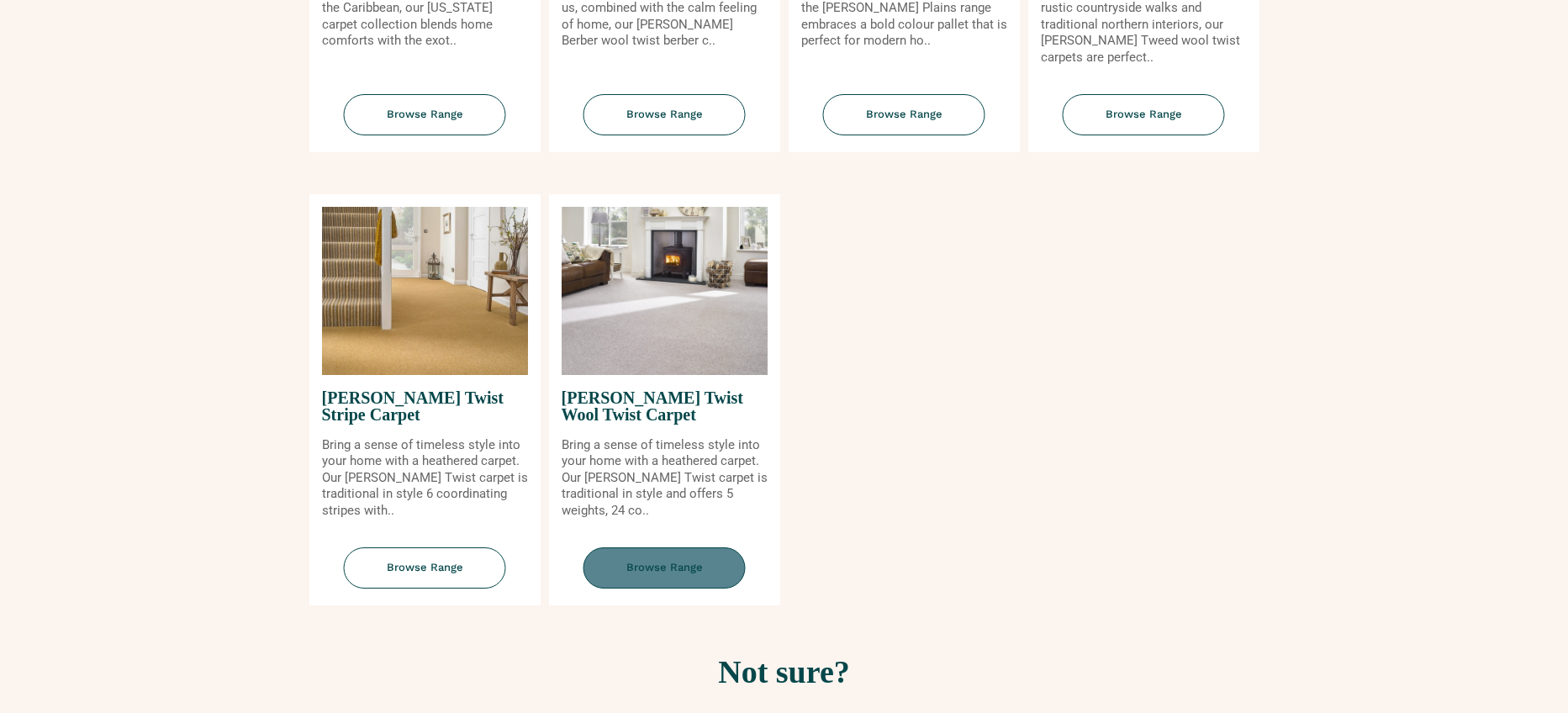
click at [669, 570] on span "Browse Range" at bounding box center [664, 568] width 162 height 42
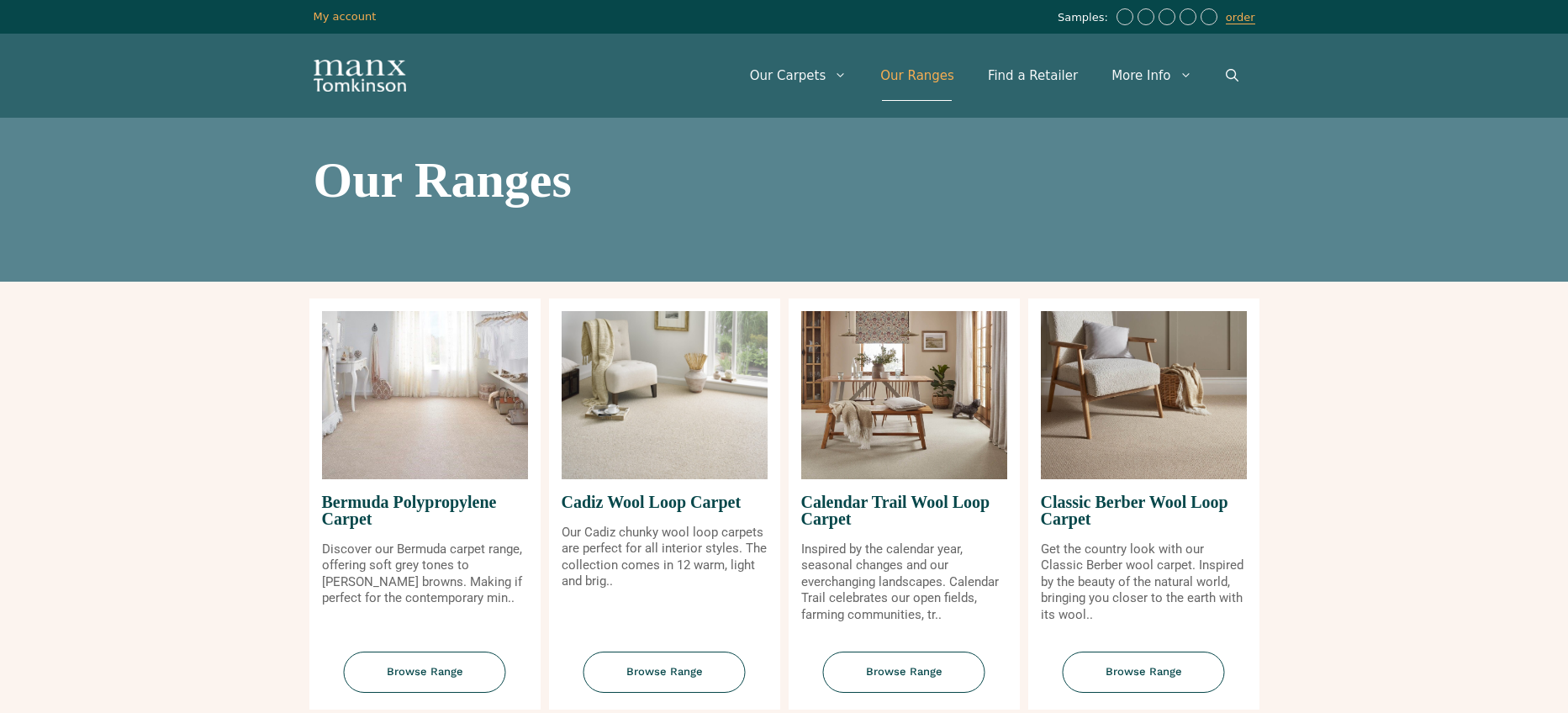
scroll to position [1917, 0]
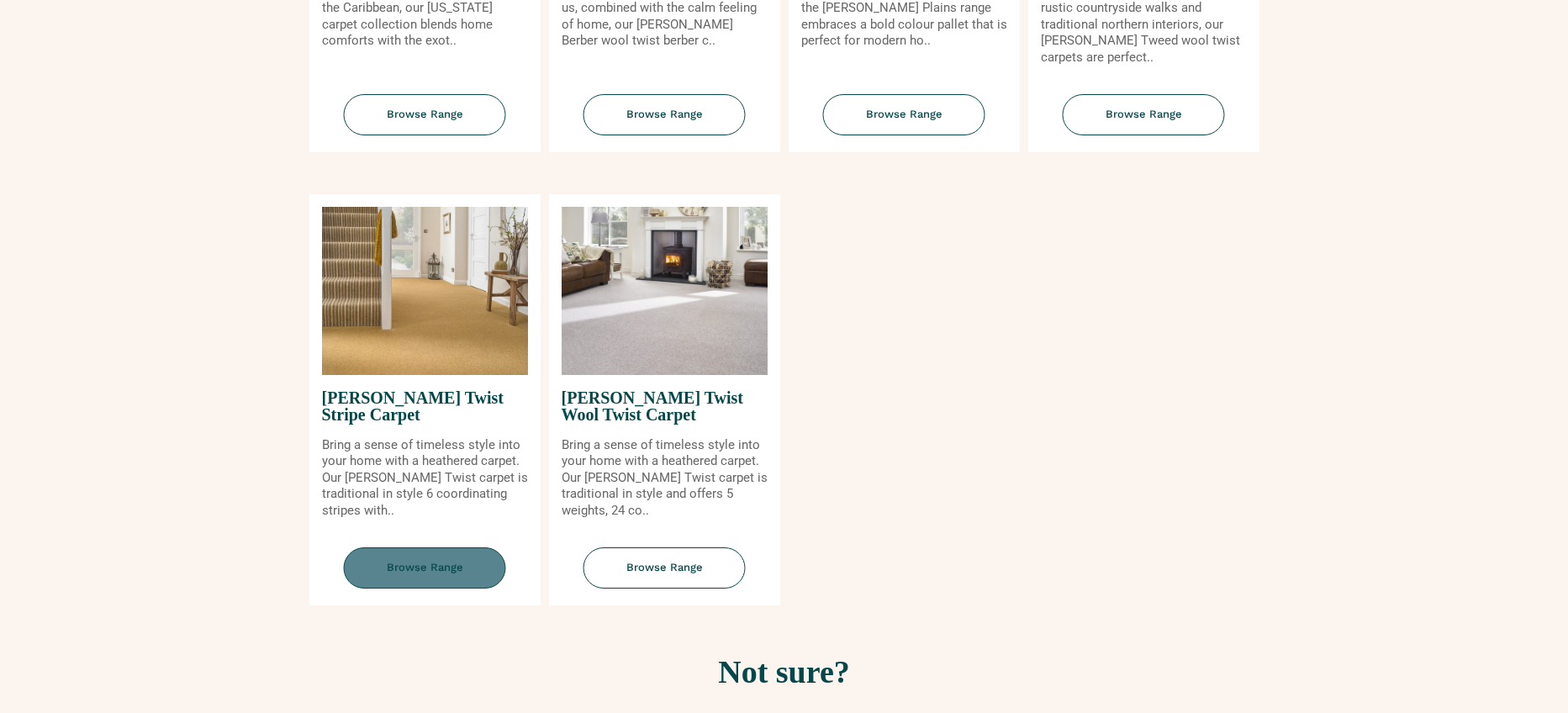
click at [473, 574] on span "Browse Range" at bounding box center [425, 568] width 162 height 42
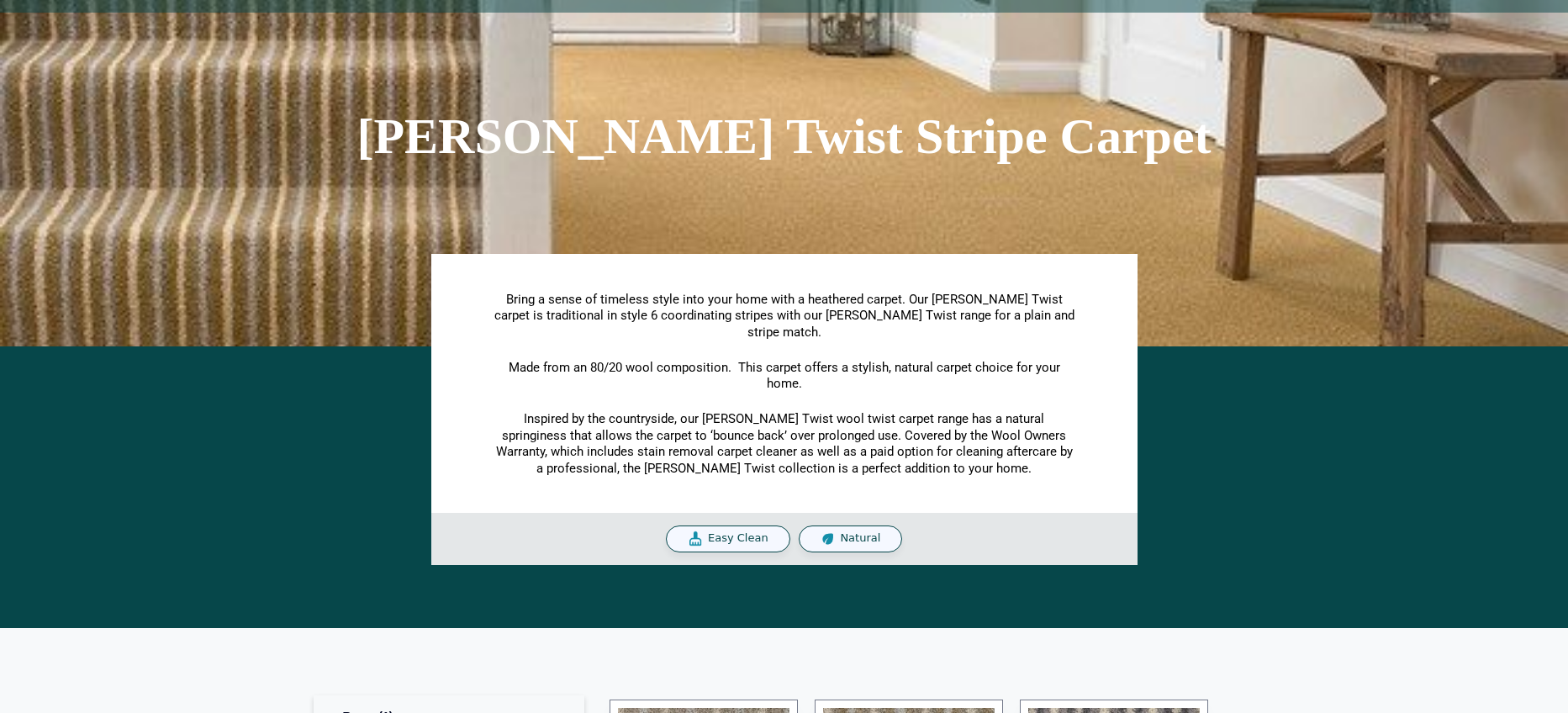
scroll to position [96, 0]
